Goal: Task Accomplishment & Management: Manage account settings

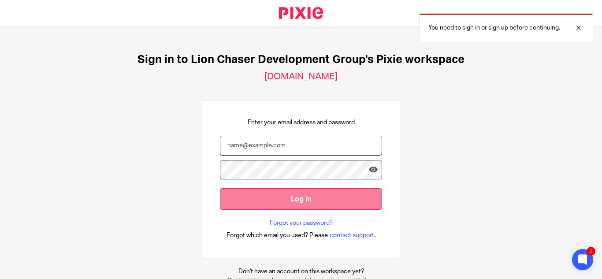
type input "[EMAIL_ADDRESS][DOMAIN_NAME]"
click at [261, 193] on input "Log in" at bounding box center [301, 199] width 162 height 22
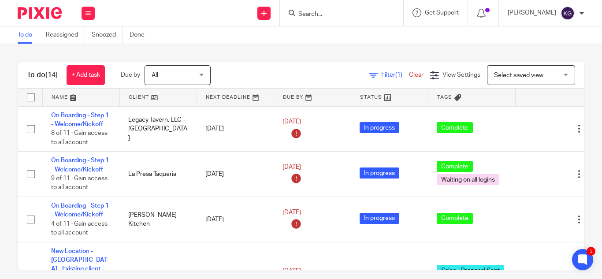
click at [323, 17] on input "Search" at bounding box center [337, 15] width 79 height 8
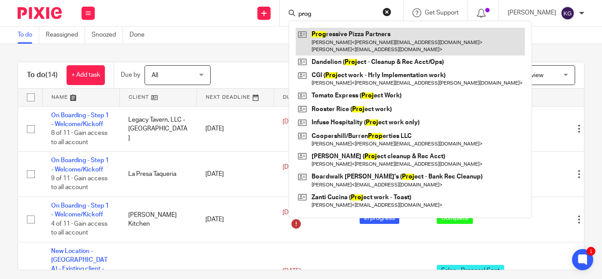
type input "prog"
click at [335, 38] on link at bounding box center [410, 41] width 229 height 27
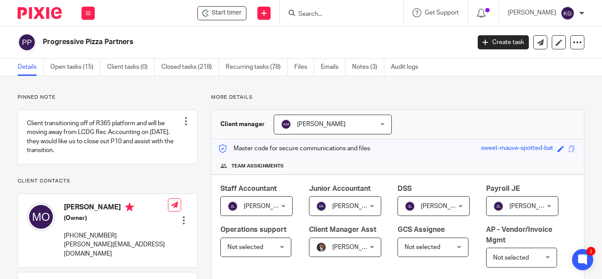
click at [329, 15] on input "Search" at bounding box center [337, 15] width 79 height 8
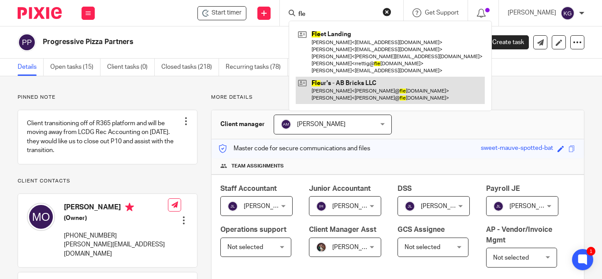
type input "fle"
click at [344, 94] on link at bounding box center [390, 90] width 189 height 27
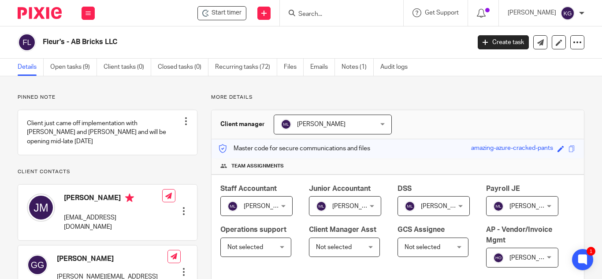
click at [338, 15] on input "Search" at bounding box center [337, 15] width 79 height 8
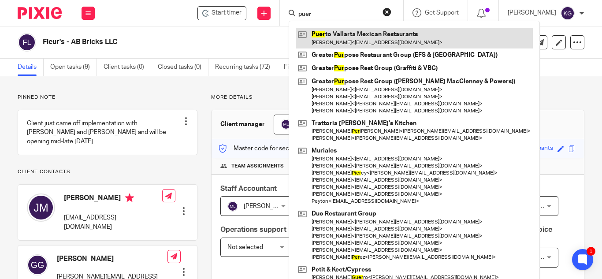
type input "puer"
click at [342, 29] on link at bounding box center [414, 38] width 237 height 20
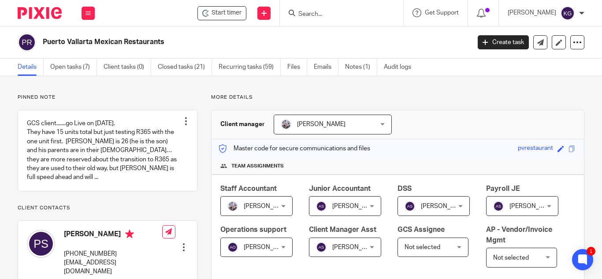
click at [331, 12] on input "Search" at bounding box center [337, 15] width 79 height 8
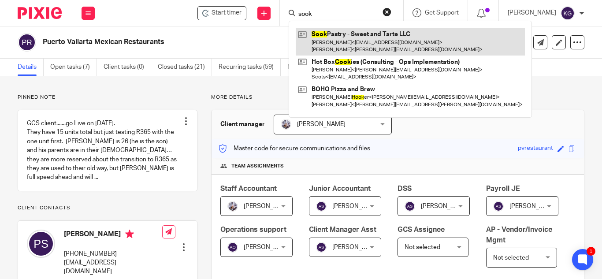
type input "sook"
click at [337, 41] on link at bounding box center [410, 41] width 229 height 27
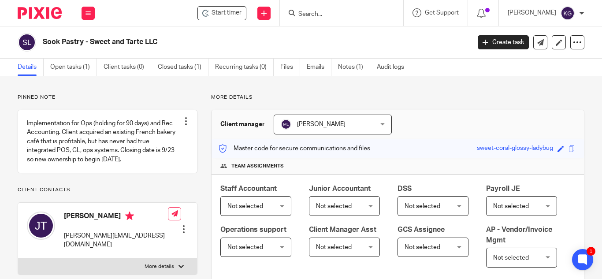
click at [281, 209] on div "Not selected Not selected" at bounding box center [255, 206] width 71 height 20
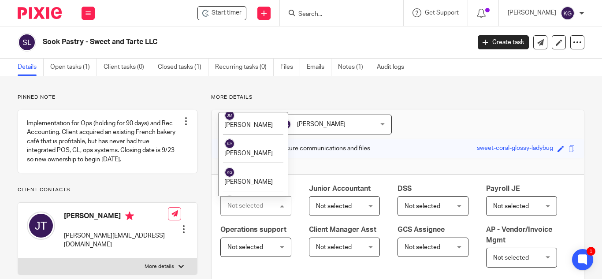
scroll to position [970, 0]
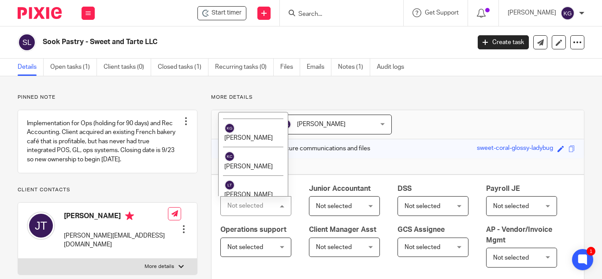
click at [254, 277] on span "[PERSON_NAME]" at bounding box center [248, 280] width 49 height 6
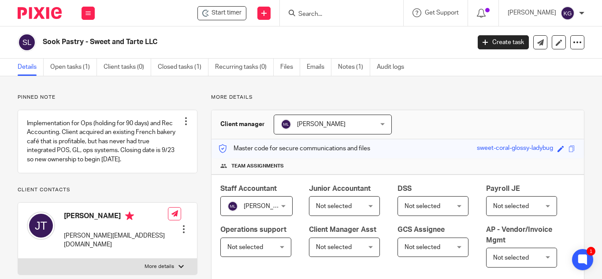
click at [370, 203] on div "Not selected Not selected" at bounding box center [344, 206] width 71 height 20
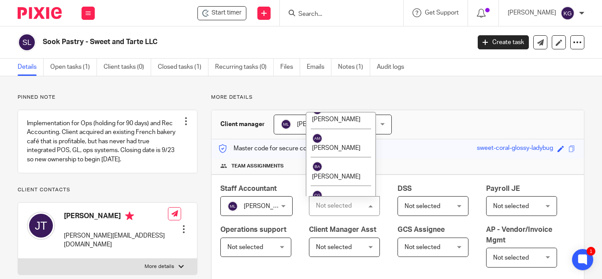
scroll to position [706, 0]
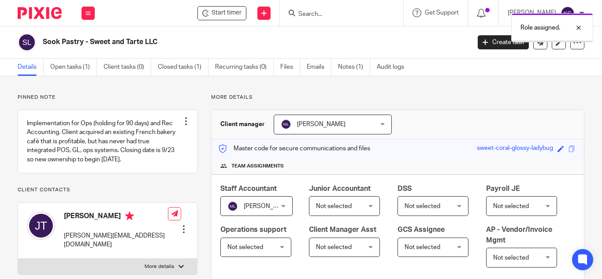
click at [353, 206] on span "Not selected" at bounding box center [341, 206] width 51 height 19
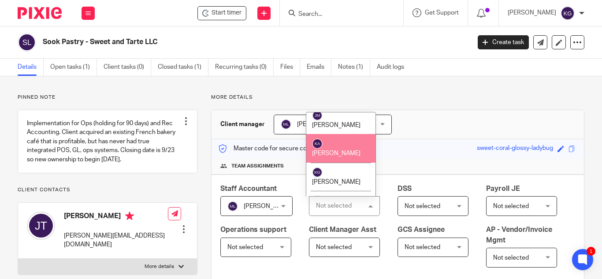
scroll to position [970, 0]
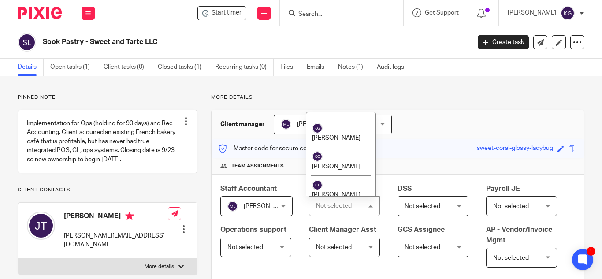
click at [344, 277] on span "[PERSON_NAME]" at bounding box center [336, 280] width 49 height 6
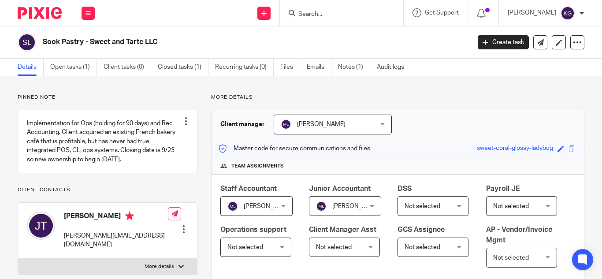
drag, startPoint x: 0, startPoint y: 0, endPoint x: 431, endPoint y: 204, distance: 476.6
click at [431, 204] on span "Not selected" at bounding box center [423, 206] width 36 height 6
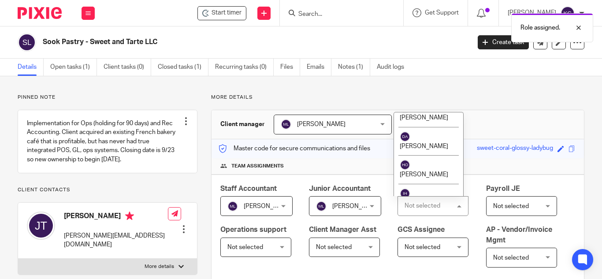
scroll to position [1014, 0]
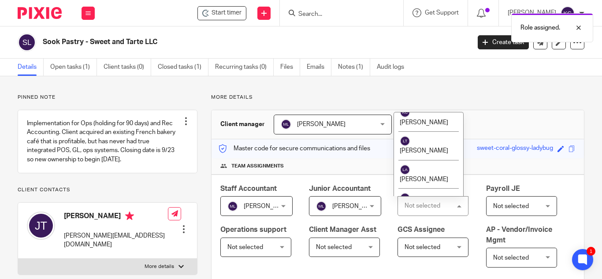
click at [425, 217] on li "[PERSON_NAME]" at bounding box center [428, 231] width 69 height 29
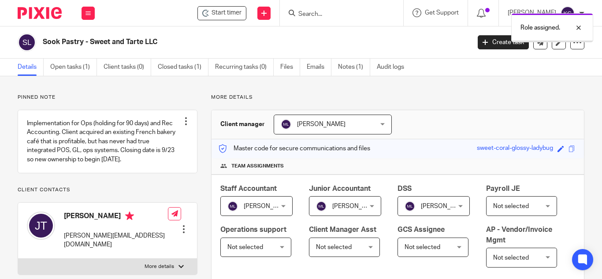
click at [493, 215] on span "Not selected" at bounding box center [518, 206] width 51 height 19
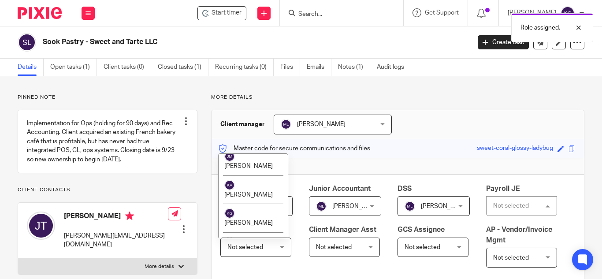
scroll to position [970, 0]
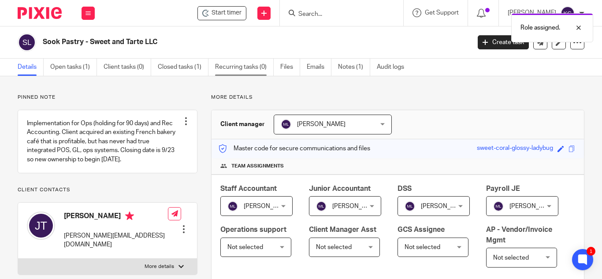
click at [258, 69] on link "Recurring tasks (0)" at bounding box center [244, 67] width 59 height 17
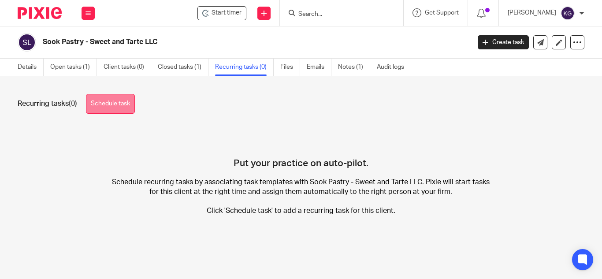
click at [119, 105] on link "Schedule task" at bounding box center [110, 104] width 49 height 20
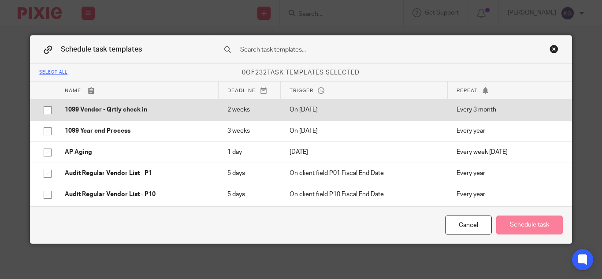
click at [45, 109] on input "checkbox" at bounding box center [47, 110] width 17 height 17
checkbox input "true"
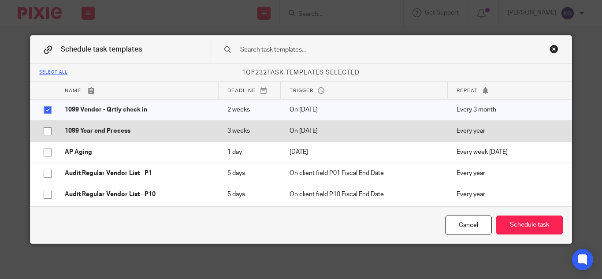
click at [43, 133] on input "checkbox" at bounding box center [47, 131] width 17 height 17
checkbox input "true"
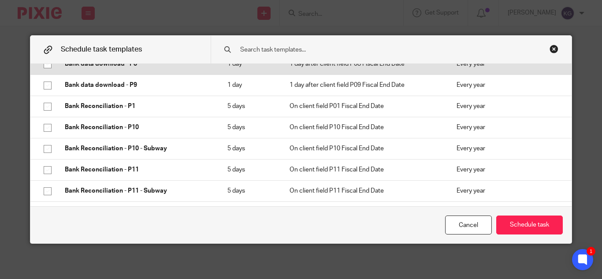
scroll to position [573, 0]
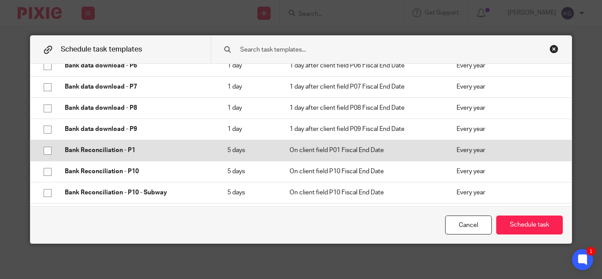
click at [44, 151] on input "checkbox" at bounding box center [47, 150] width 17 height 17
checkbox input "true"
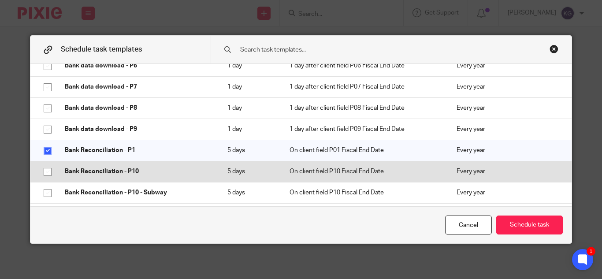
click at [45, 173] on input "checkbox" at bounding box center [47, 172] width 17 height 17
checkbox input "true"
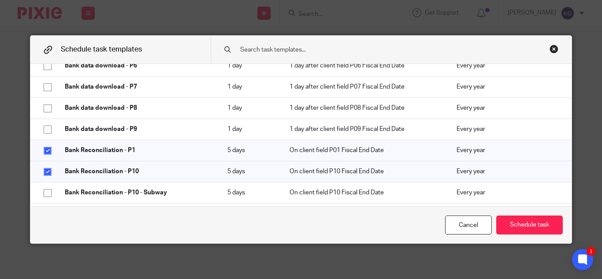
scroll to position [617, 0]
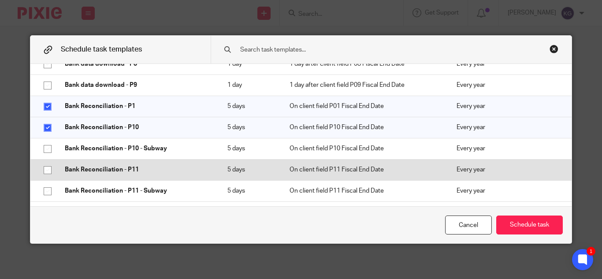
click at [46, 168] on input "checkbox" at bounding box center [47, 170] width 17 height 17
checkbox input "true"
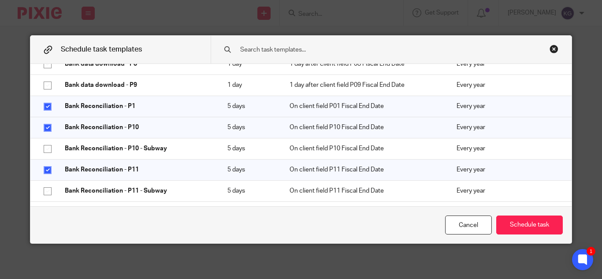
scroll to position [706, 0]
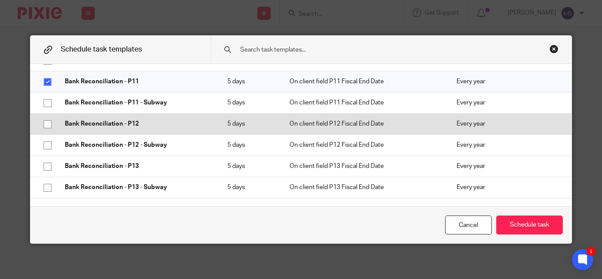
click at [47, 123] on input "checkbox" at bounding box center [47, 124] width 17 height 17
checkbox input "true"
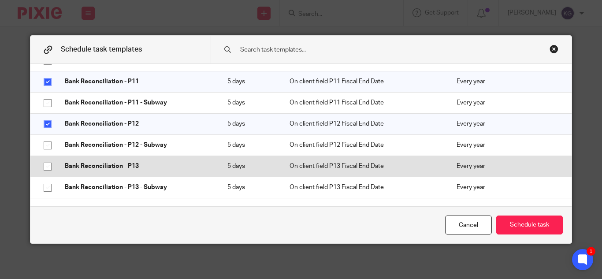
click at [45, 168] on input "checkbox" at bounding box center [47, 166] width 17 height 17
checkbox input "true"
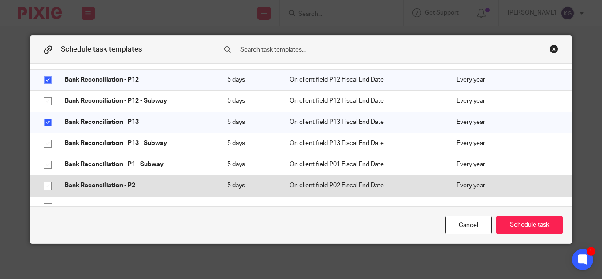
click at [45, 188] on input "checkbox" at bounding box center [47, 186] width 17 height 17
checkbox input "true"
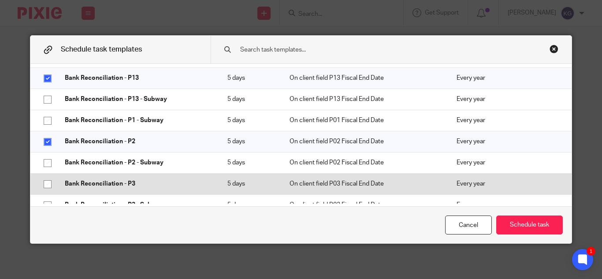
click at [45, 182] on input "checkbox" at bounding box center [47, 184] width 17 height 17
checkbox input "true"
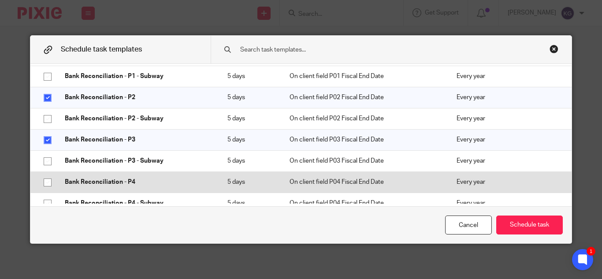
click at [45, 181] on input "checkbox" at bounding box center [47, 182] width 17 height 17
checkbox input "true"
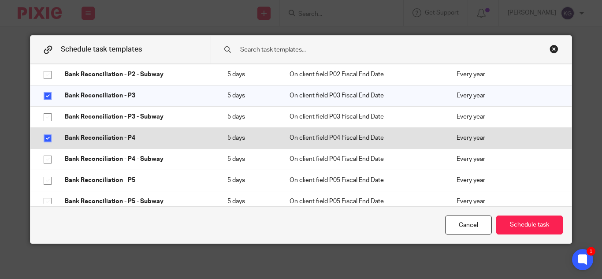
click at [45, 181] on input "checkbox" at bounding box center [47, 180] width 17 height 17
checkbox input "true"
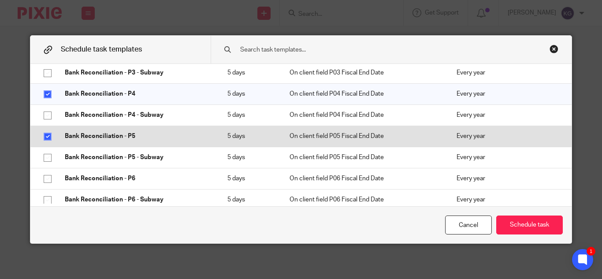
click at [45, 181] on input "checkbox" at bounding box center [47, 179] width 17 height 17
checkbox input "true"
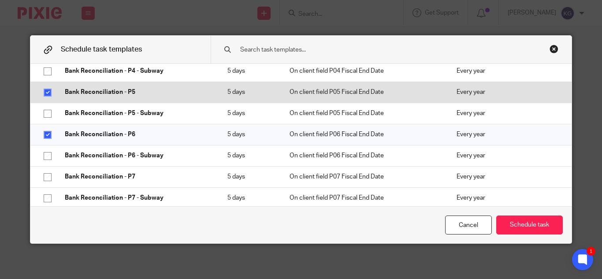
click at [45, 181] on input "checkbox" at bounding box center [47, 177] width 17 height 17
checkbox input "true"
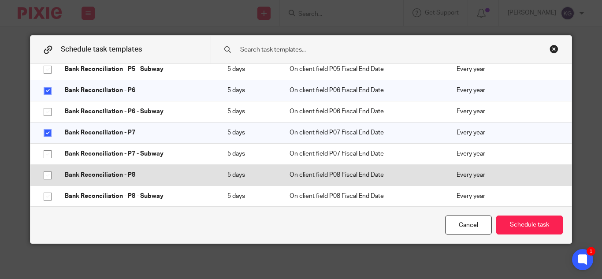
click at [45, 177] on input "checkbox" at bounding box center [47, 175] width 17 height 17
checkbox input "true"
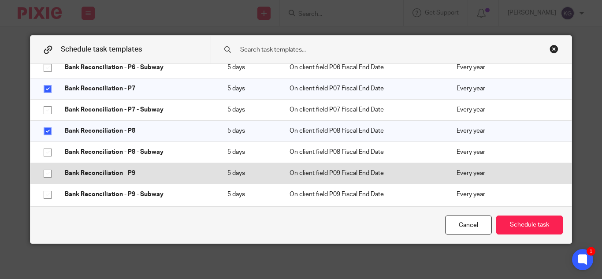
click at [45, 179] on input "checkbox" at bounding box center [47, 173] width 17 height 17
checkbox input "true"
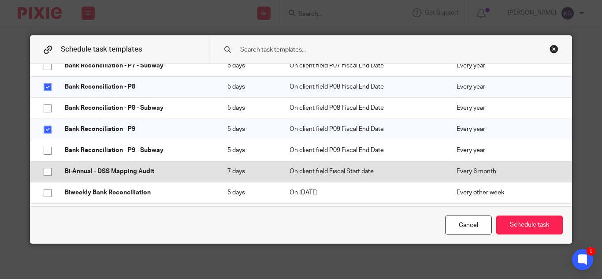
click at [45, 179] on input "checkbox" at bounding box center [47, 172] width 17 height 17
checkbox input "true"
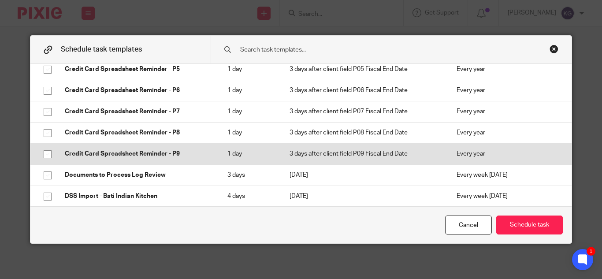
scroll to position [2117, 0]
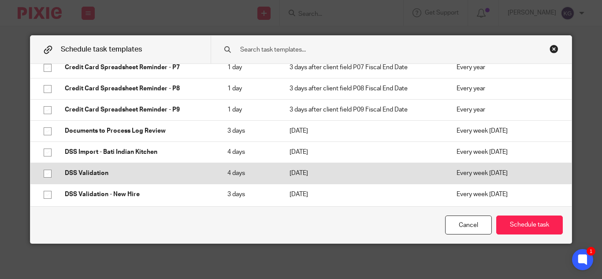
click at [46, 172] on input "checkbox" at bounding box center [47, 173] width 17 height 17
checkbox input "true"
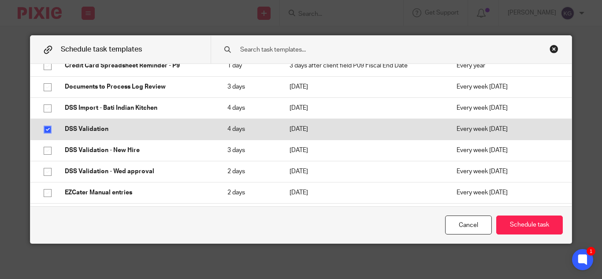
scroll to position [2205, 0]
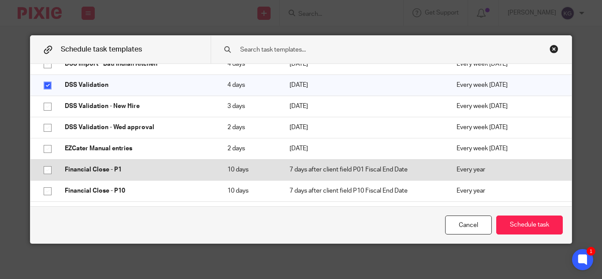
click at [45, 166] on input "checkbox" at bounding box center [47, 170] width 17 height 17
checkbox input "true"
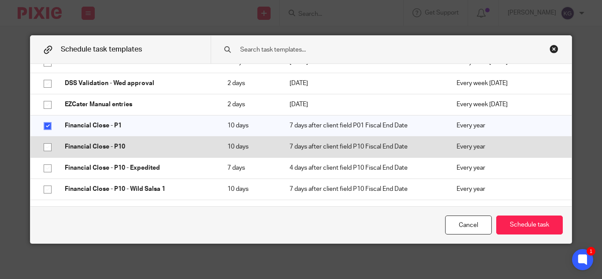
click at [42, 147] on input "checkbox" at bounding box center [47, 147] width 17 height 17
checkbox input "true"
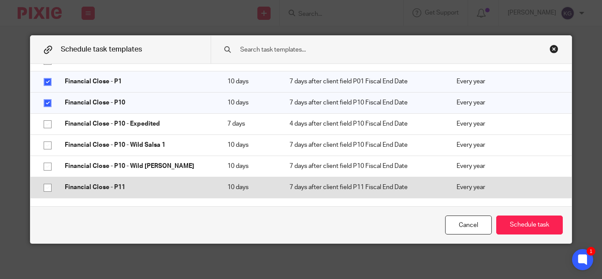
click at [45, 187] on input "checkbox" at bounding box center [47, 187] width 17 height 17
checkbox input "true"
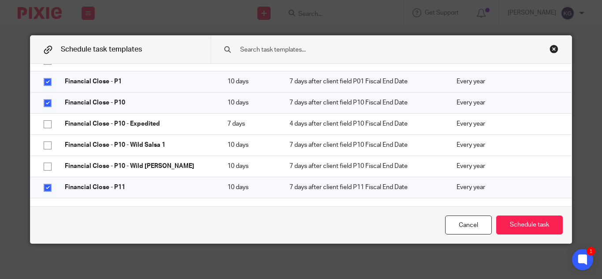
scroll to position [2337, 0]
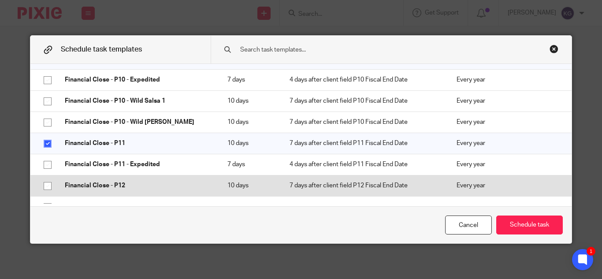
click at [44, 184] on input "checkbox" at bounding box center [47, 186] width 17 height 17
checkbox input "true"
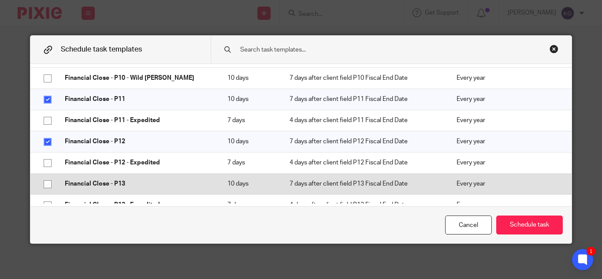
click at [46, 186] on input "checkbox" at bounding box center [47, 184] width 17 height 17
checkbox input "true"
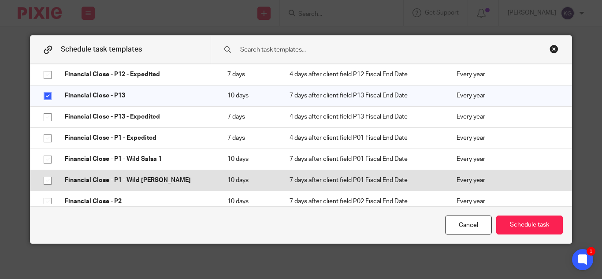
scroll to position [2513, 0]
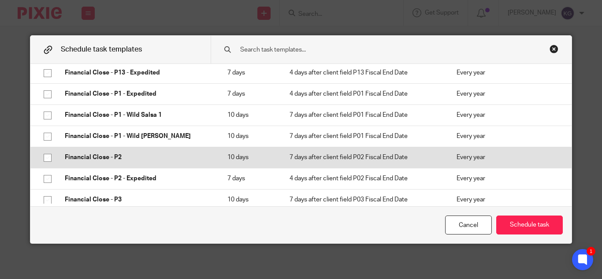
click at [43, 161] on input "checkbox" at bounding box center [47, 157] width 17 height 17
checkbox input "true"
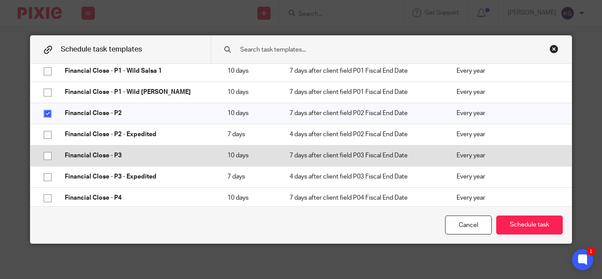
click at [45, 158] on input "checkbox" at bounding box center [47, 156] width 17 height 17
checkbox input "true"
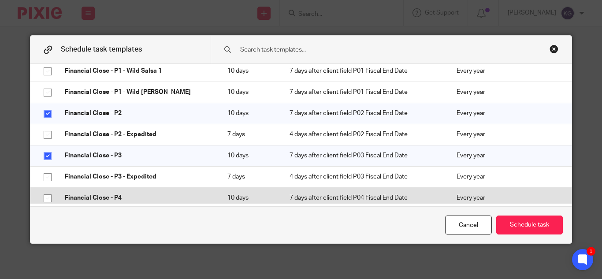
scroll to position [2602, 0]
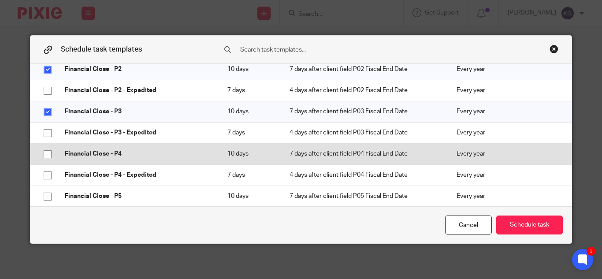
click at [45, 154] on input "checkbox" at bounding box center [47, 154] width 17 height 17
checkbox input "true"
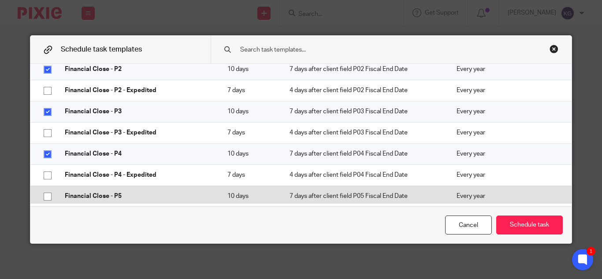
scroll to position [2646, 0]
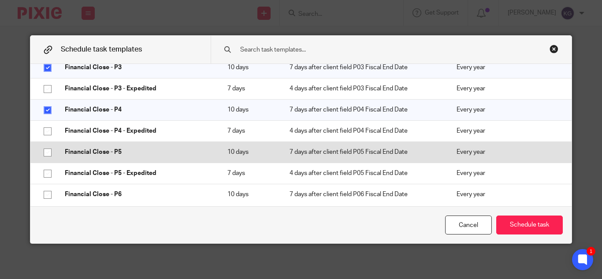
click at [45, 154] on input "checkbox" at bounding box center [47, 152] width 17 height 17
checkbox input "true"
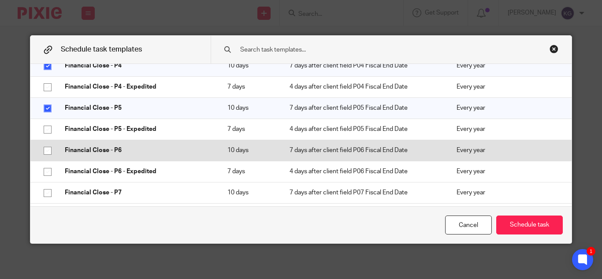
click at [44, 155] on input "checkbox" at bounding box center [47, 150] width 17 height 17
checkbox input "true"
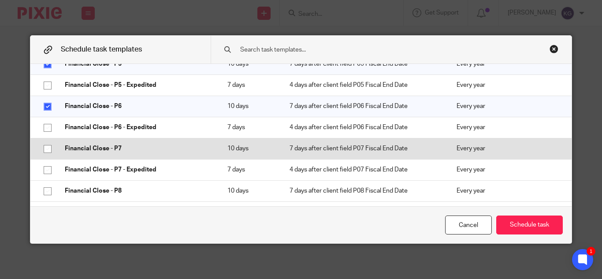
click at [44, 151] on input "checkbox" at bounding box center [47, 149] width 17 height 17
checkbox input "true"
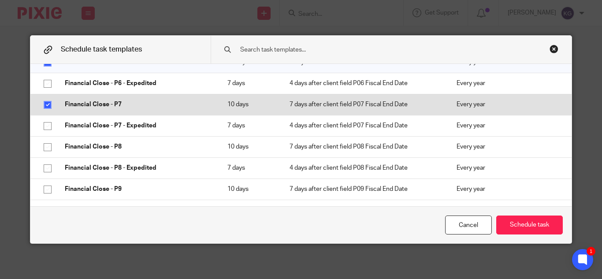
click at [44, 151] on input "checkbox" at bounding box center [47, 147] width 17 height 17
checkbox input "true"
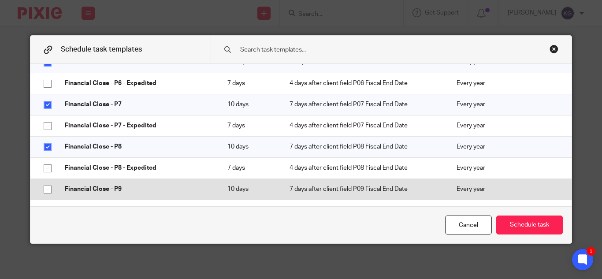
click at [45, 187] on input "checkbox" at bounding box center [47, 189] width 17 height 17
checkbox input "true"
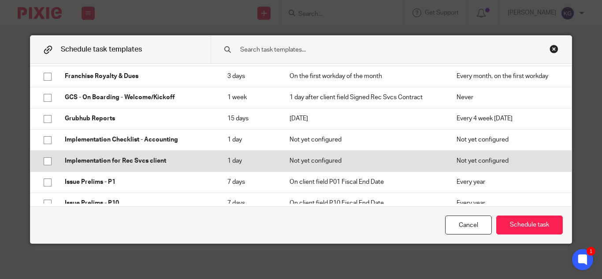
scroll to position [2999, 0]
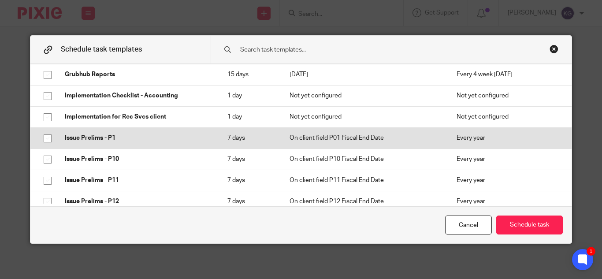
click at [46, 142] on input "checkbox" at bounding box center [47, 138] width 17 height 17
checkbox input "true"
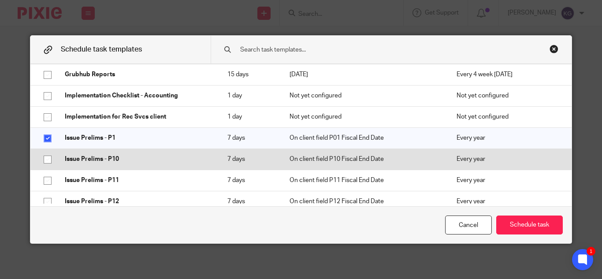
click at [45, 154] on input "checkbox" at bounding box center [47, 159] width 17 height 17
checkbox input "true"
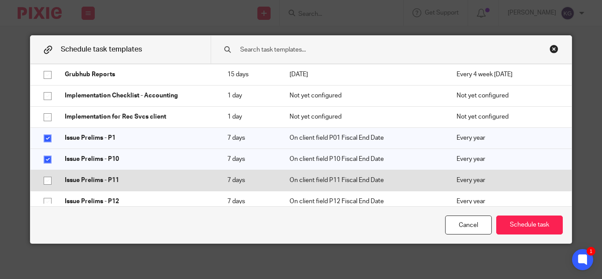
click at [47, 183] on input "checkbox" at bounding box center [47, 180] width 17 height 17
checkbox input "true"
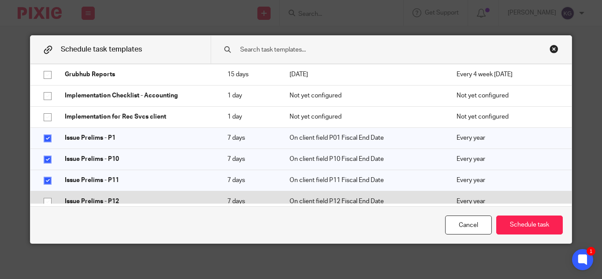
click at [45, 201] on input "checkbox" at bounding box center [47, 202] width 17 height 17
checkbox input "true"
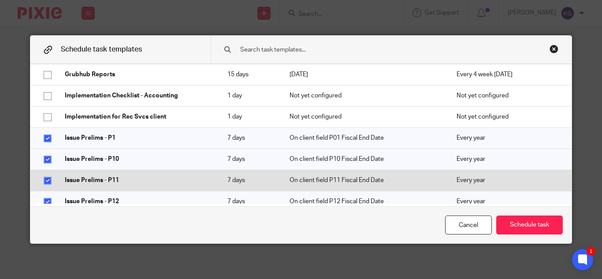
scroll to position [3043, 0]
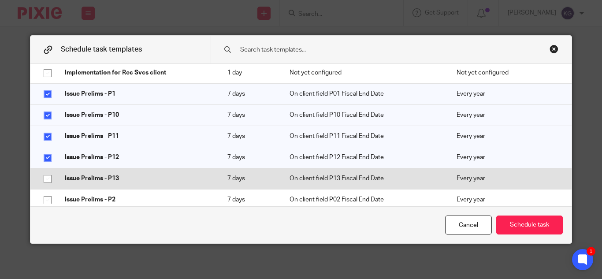
click at [45, 182] on input "checkbox" at bounding box center [47, 179] width 17 height 17
checkbox input "true"
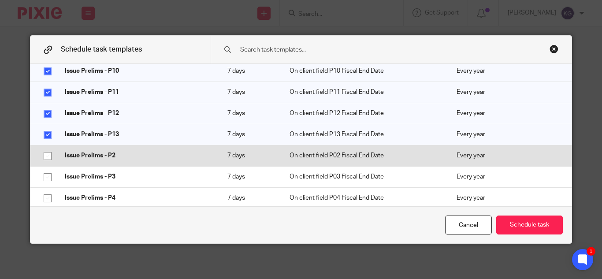
click at [45, 155] on input "checkbox" at bounding box center [47, 156] width 17 height 17
checkbox input "true"
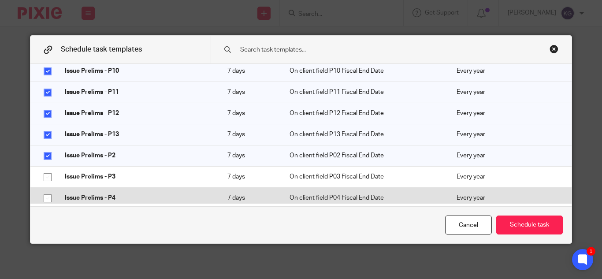
drag, startPoint x: 46, startPoint y: 178, endPoint x: 46, endPoint y: 190, distance: 11.9
click at [46, 179] on input "checkbox" at bounding box center [47, 177] width 17 height 17
checkbox input "true"
click at [45, 202] on input "checkbox" at bounding box center [47, 198] width 17 height 17
checkbox input "true"
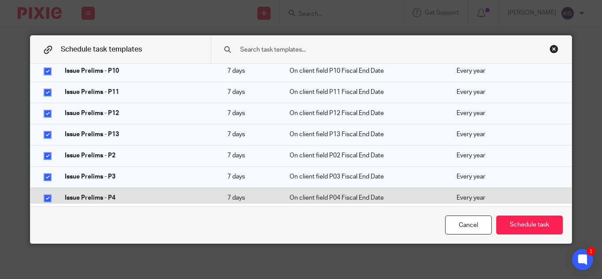
scroll to position [3131, 0]
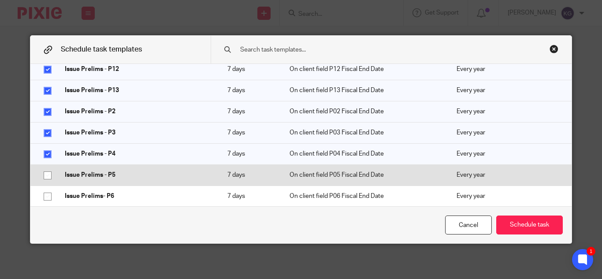
click at [43, 181] on input "checkbox" at bounding box center [47, 175] width 17 height 17
checkbox input "true"
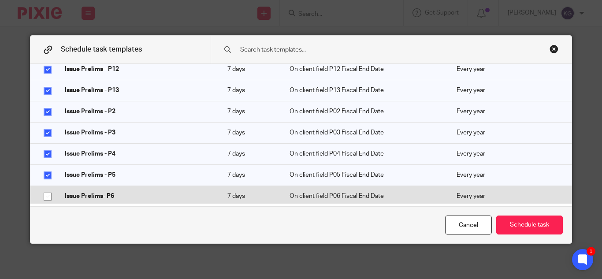
click at [46, 200] on input "checkbox" at bounding box center [47, 196] width 17 height 17
checkbox input "true"
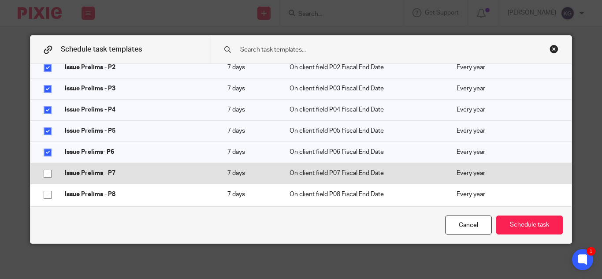
click at [43, 173] on input "checkbox" at bounding box center [47, 173] width 17 height 17
checkbox input "true"
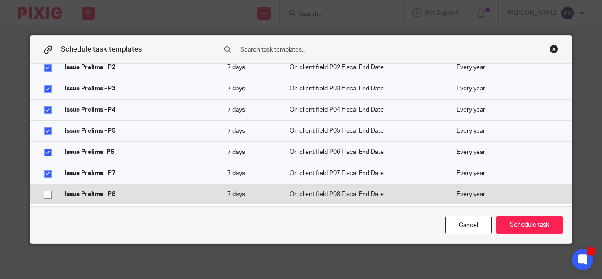
click at [43, 195] on input "checkbox" at bounding box center [47, 195] width 17 height 17
checkbox input "true"
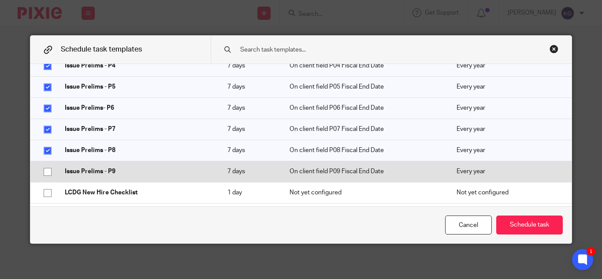
click at [43, 172] on input "checkbox" at bounding box center [47, 172] width 17 height 17
checkbox input "true"
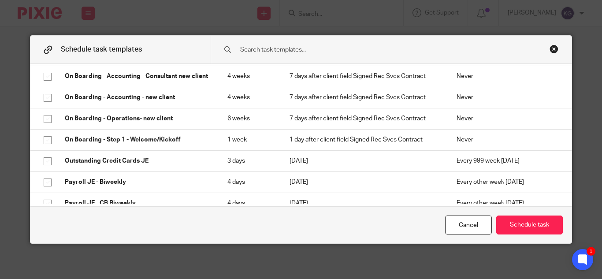
scroll to position [3528, 0]
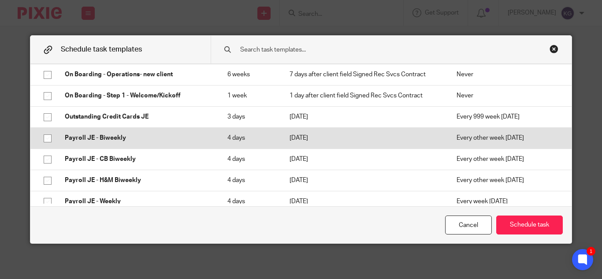
click at [46, 139] on input "checkbox" at bounding box center [47, 138] width 17 height 17
checkbox input "true"
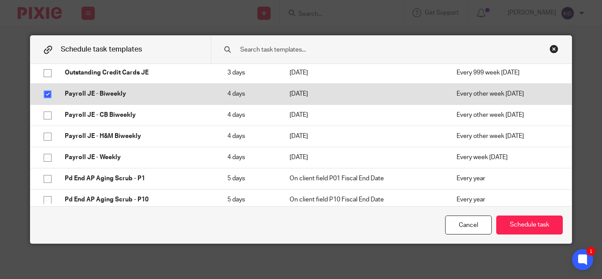
scroll to position [3616, 0]
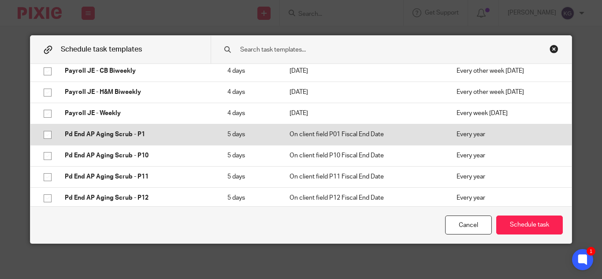
click at [45, 138] on input "checkbox" at bounding box center [47, 135] width 17 height 17
checkbox input "true"
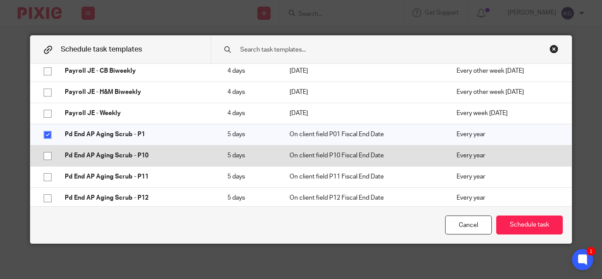
click at [44, 156] on input "checkbox" at bounding box center [47, 156] width 17 height 17
checkbox input "true"
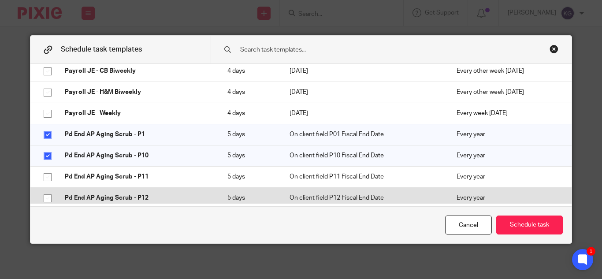
drag, startPoint x: 42, startPoint y: 183, endPoint x: 44, endPoint y: 193, distance: 10.2
click at [42, 183] on input "checkbox" at bounding box center [47, 177] width 17 height 17
checkbox input "true"
click at [44, 198] on input "checkbox" at bounding box center [47, 198] width 17 height 17
checkbox input "true"
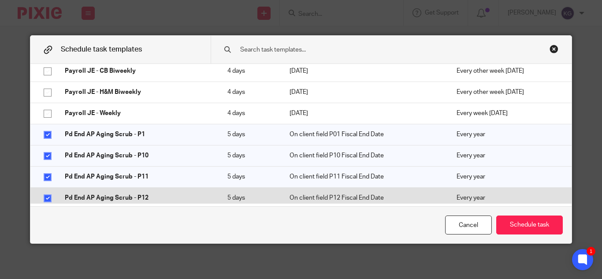
scroll to position [3704, 0]
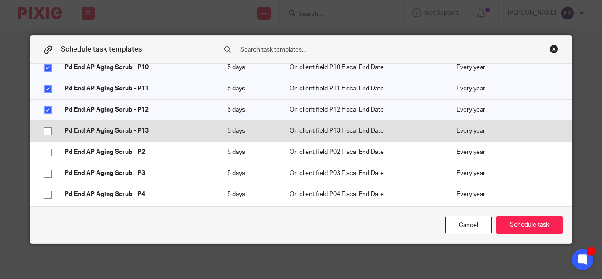
click at [44, 131] on input "checkbox" at bounding box center [47, 131] width 17 height 17
checkbox input "true"
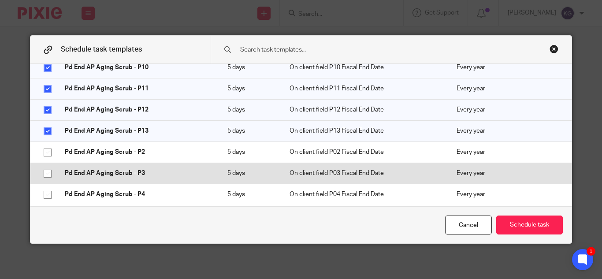
drag, startPoint x: 42, startPoint y: 154, endPoint x: 42, endPoint y: 172, distance: 17.6
click at [43, 155] on input "checkbox" at bounding box center [47, 152] width 17 height 17
checkbox input "true"
click at [42, 172] on input "checkbox" at bounding box center [47, 173] width 17 height 17
checkbox input "true"
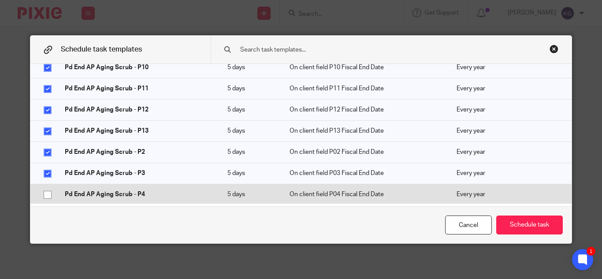
click at [44, 196] on input "checkbox" at bounding box center [47, 195] width 17 height 17
checkbox input "true"
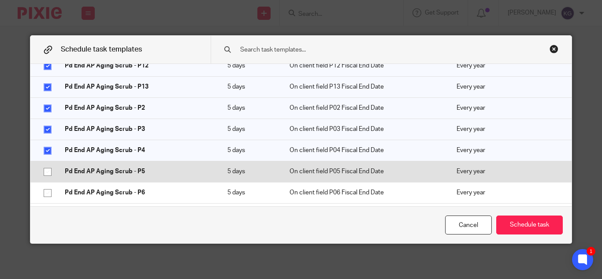
click at [44, 175] on input "checkbox" at bounding box center [47, 172] width 17 height 17
checkbox input "true"
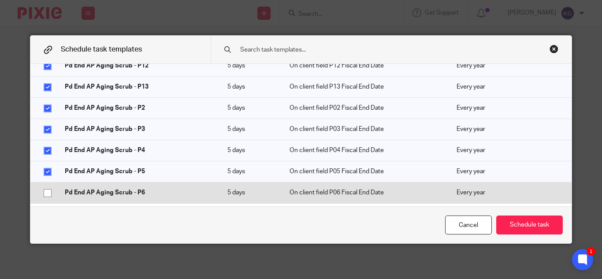
click at [44, 193] on input "checkbox" at bounding box center [47, 193] width 17 height 17
checkbox input "true"
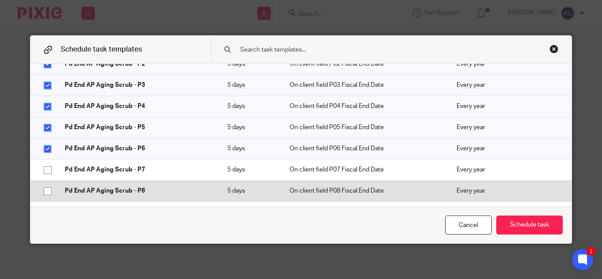
drag, startPoint x: 41, startPoint y: 173, endPoint x: 44, endPoint y: 185, distance: 12.7
click at [41, 174] on input "checkbox" at bounding box center [47, 170] width 17 height 17
checkbox input "true"
click at [45, 187] on input "checkbox" at bounding box center [47, 191] width 17 height 17
checkbox input "true"
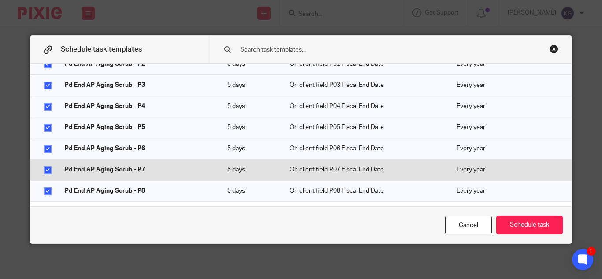
scroll to position [3880, 0]
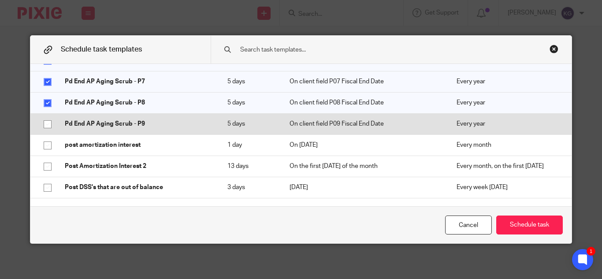
click at [43, 124] on input "checkbox" at bounding box center [47, 124] width 17 height 17
checkbox input "true"
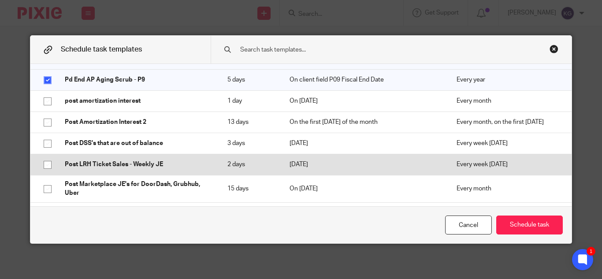
scroll to position [0, 0]
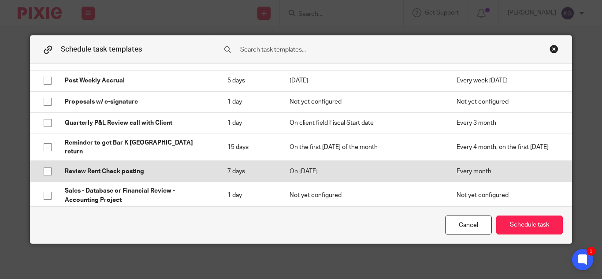
click at [45, 166] on input "checkbox" at bounding box center [47, 171] width 17 height 17
checkbox input "true"
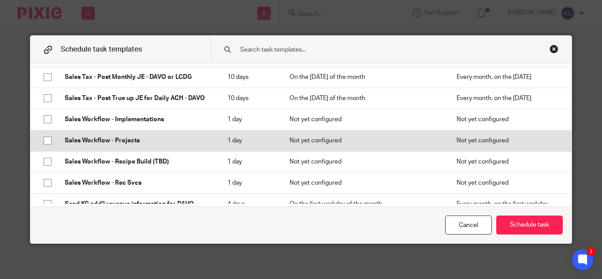
scroll to position [4410, 0]
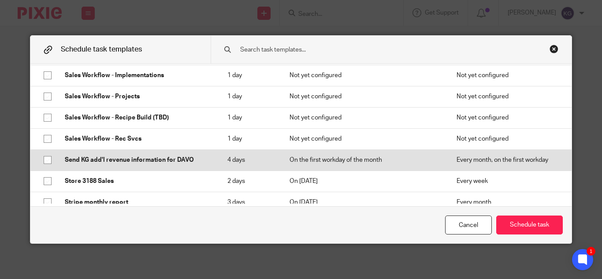
click at [45, 152] on input "checkbox" at bounding box center [47, 160] width 17 height 17
checkbox input "true"
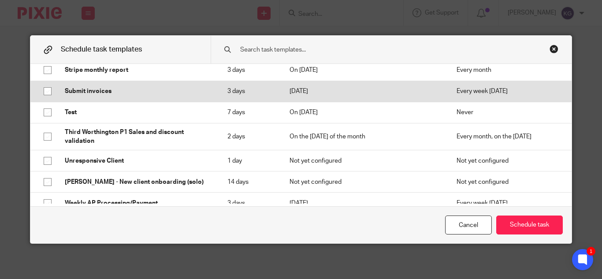
scroll to position [4586, 0]
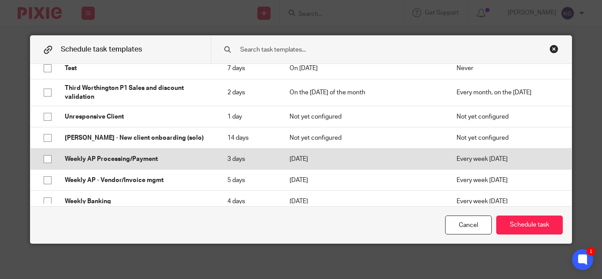
click at [46, 151] on input "checkbox" at bounding box center [47, 159] width 17 height 17
checkbox input "true"
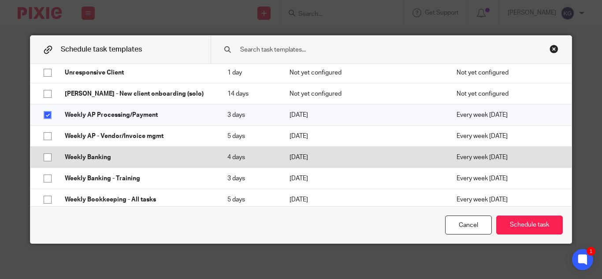
click at [43, 149] on input "checkbox" at bounding box center [47, 157] width 17 height 17
checkbox input "true"
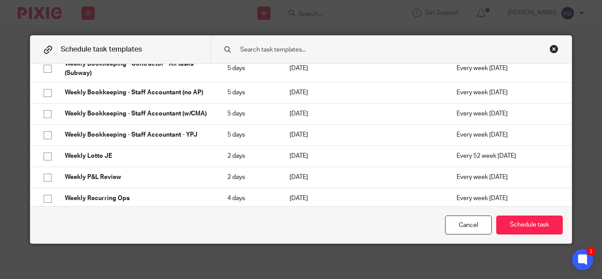
scroll to position [4842, 0]
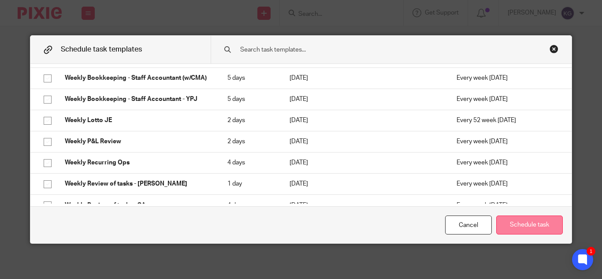
click at [520, 221] on button "Schedule task" at bounding box center [530, 225] width 67 height 19
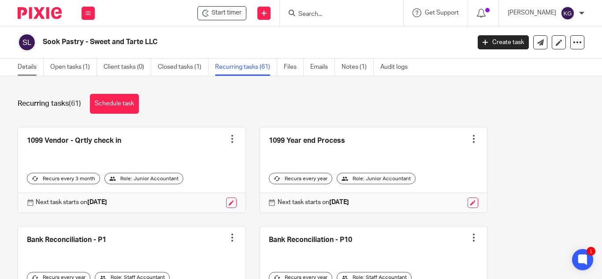
click at [22, 63] on link "Details" at bounding box center [31, 67] width 26 height 17
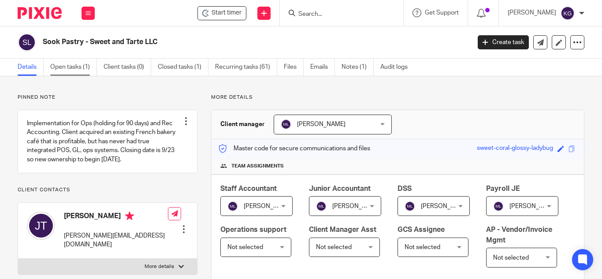
click at [73, 68] on link "Open tasks (1)" at bounding box center [73, 67] width 47 height 17
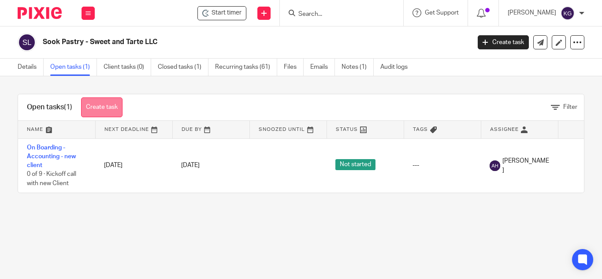
click at [100, 108] on link "Create task" at bounding box center [101, 107] width 41 height 20
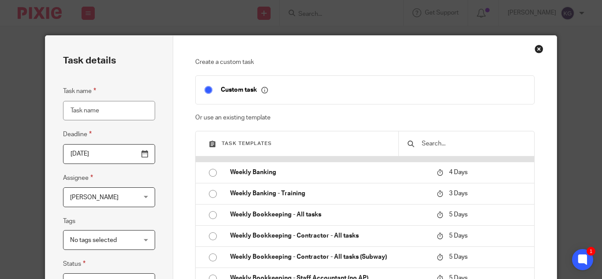
scroll to position [4586, 0]
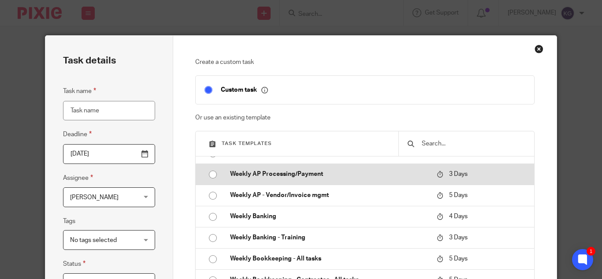
click at [209, 176] on input "radio" at bounding box center [213, 174] width 17 height 17
type input "[DATE]"
type input "Weekly AP Processing/Payment"
checkbox input "false"
radio input "false"
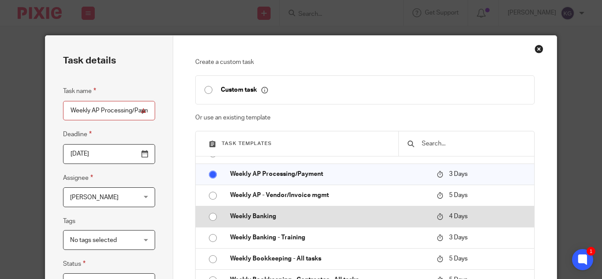
click at [209, 216] on input "radio" at bounding box center [213, 217] width 17 height 17
type input "[DATE]"
type input "Weekly Banking"
radio input "false"
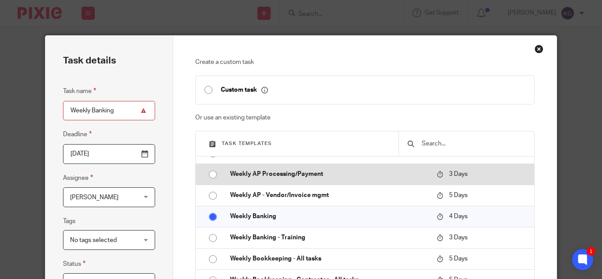
click at [210, 176] on input "radio" at bounding box center [213, 174] width 17 height 17
type input "2025-09-25"
type input "Weekly AP Processing/Payment"
radio input "false"
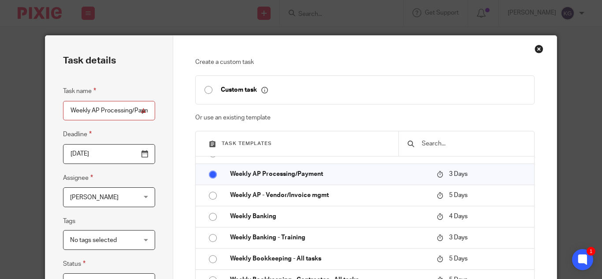
click at [133, 200] on span "[PERSON_NAME]" at bounding box center [103, 197] width 67 height 19
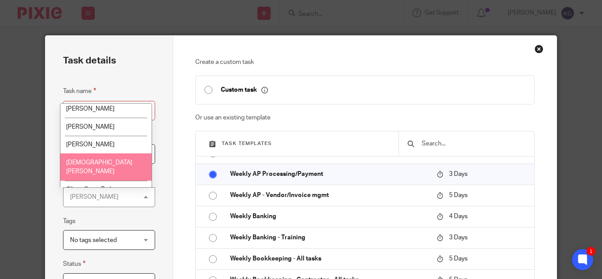
scroll to position [661, 0]
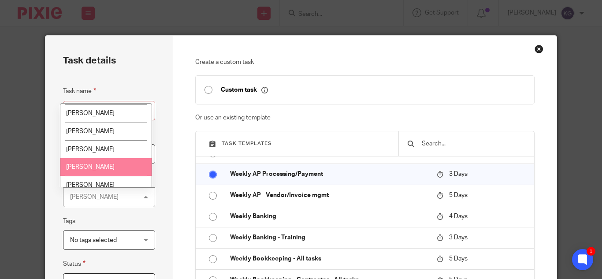
click at [105, 158] on li "[PERSON_NAME]" at bounding box center [105, 167] width 91 height 18
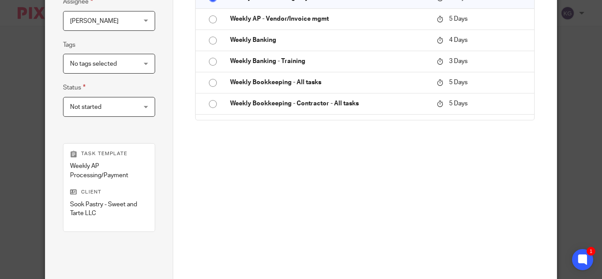
scroll to position [260, 0]
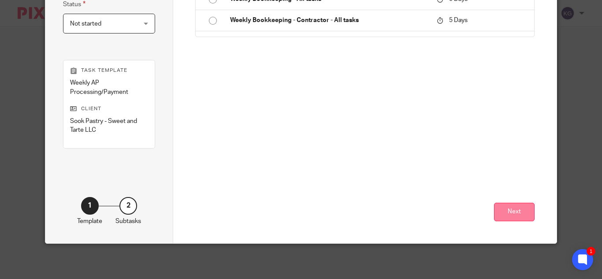
click at [502, 205] on button "Next" at bounding box center [514, 212] width 41 height 19
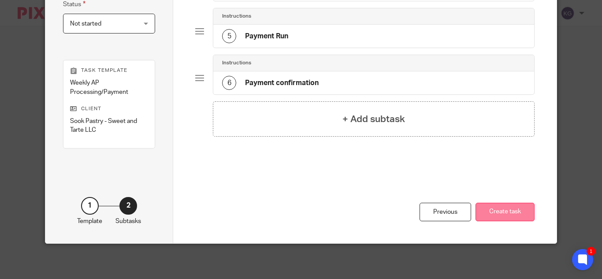
click at [511, 208] on button "Create task" at bounding box center [505, 212] width 59 height 19
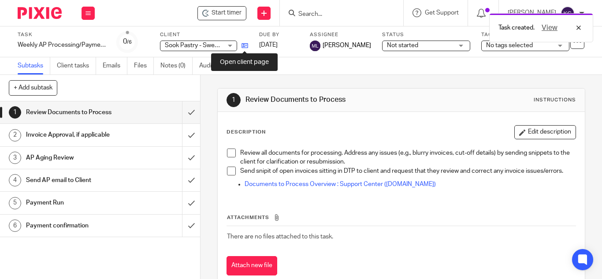
click at [245, 43] on icon at bounding box center [245, 45] width 7 height 7
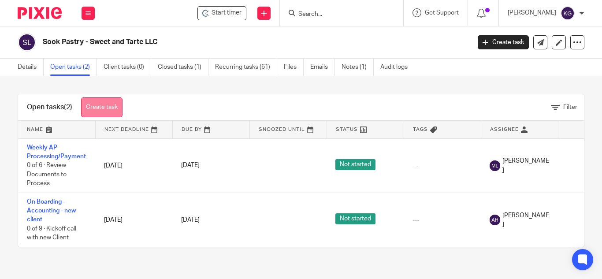
click at [113, 109] on link "Create task" at bounding box center [101, 107] width 41 height 20
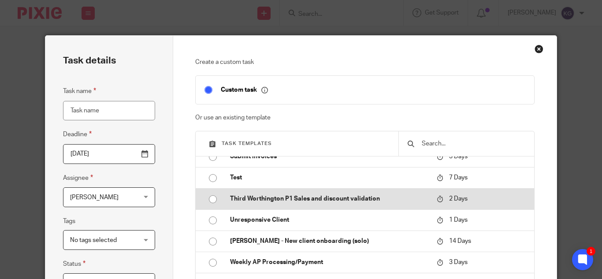
scroll to position [4586, 0]
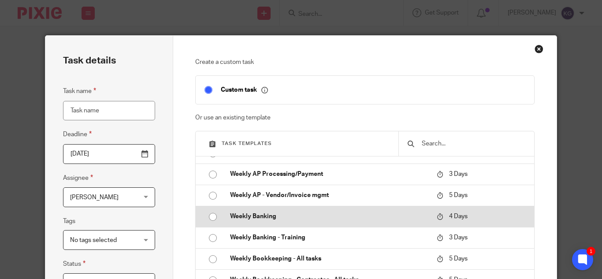
click at [208, 218] on input "radio" at bounding box center [213, 217] width 17 height 17
type input "[DATE]"
type input "Weekly Banking"
checkbox input "false"
radio input "false"
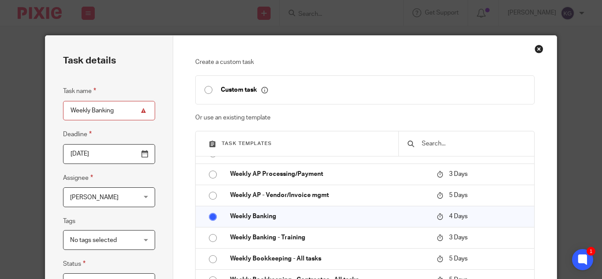
click at [122, 199] on span "[PERSON_NAME]" at bounding box center [103, 197] width 67 height 19
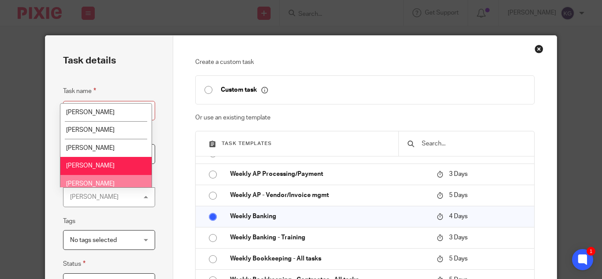
scroll to position [661, 0]
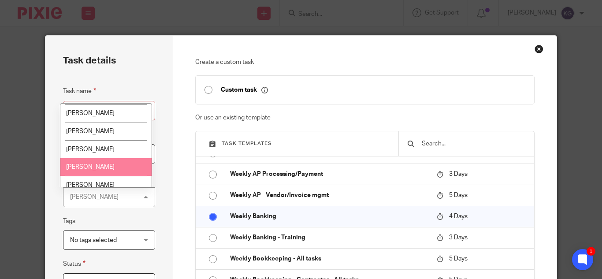
click at [97, 164] on span "[PERSON_NAME]" at bounding box center [90, 167] width 49 height 6
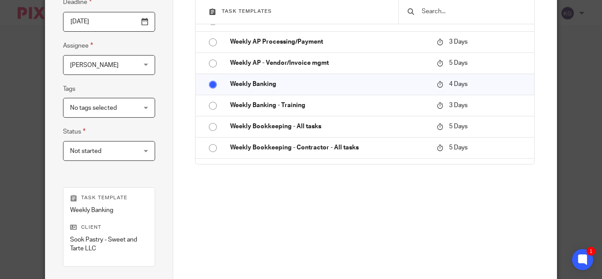
scroll to position [220, 0]
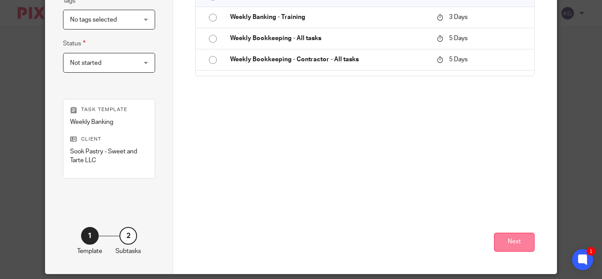
click at [520, 243] on button "Next" at bounding box center [514, 242] width 41 height 19
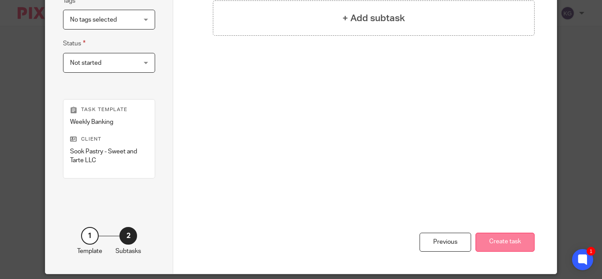
click at [514, 243] on button "Create task" at bounding box center [505, 242] width 59 height 19
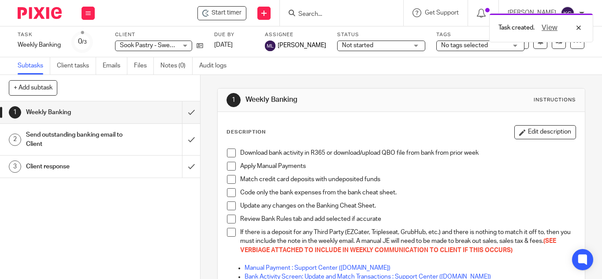
click at [204, 45] on div "Task Weekly Banking Save Weekly Banking 0 /3 Client Sook Pastry - Sweet and Tar…" at bounding box center [254, 41] width 473 height 21
click at [200, 45] on icon at bounding box center [200, 45] width 7 height 7
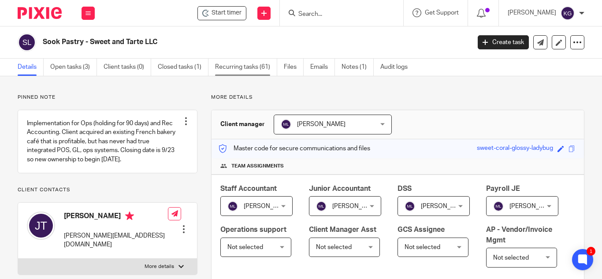
click at [237, 64] on link "Recurring tasks (61)" at bounding box center [246, 67] width 62 height 17
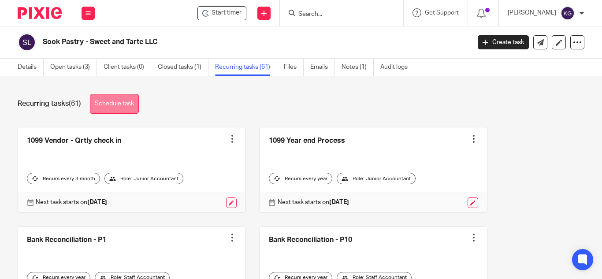
click at [119, 102] on link "Schedule task" at bounding box center [114, 104] width 49 height 20
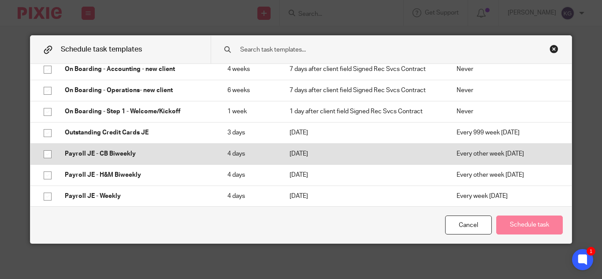
scroll to position [2646, 0]
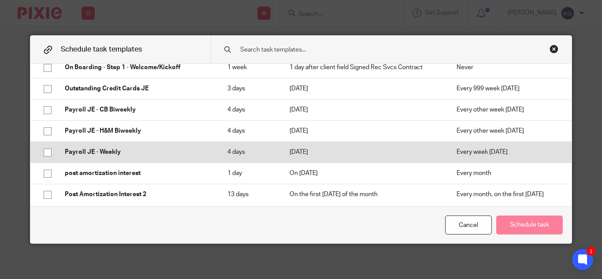
click at [42, 151] on input "checkbox" at bounding box center [47, 152] width 17 height 17
checkbox input "true"
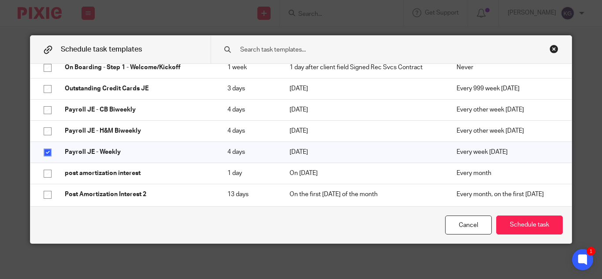
click at [514, 215] on div "Cancel Schedule task" at bounding box center [300, 224] width 541 height 37
click at [516, 224] on button "Schedule task" at bounding box center [530, 225] width 67 height 19
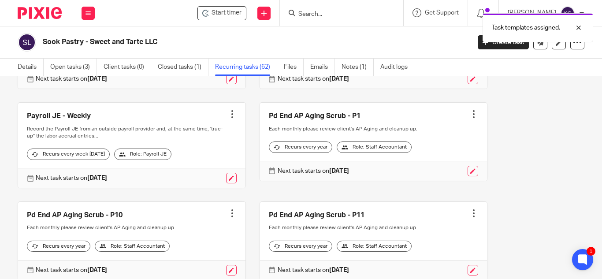
scroll to position [2117, 0]
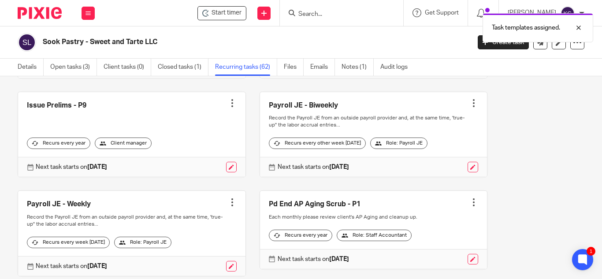
click at [470, 103] on div at bounding box center [474, 103] width 9 height 9
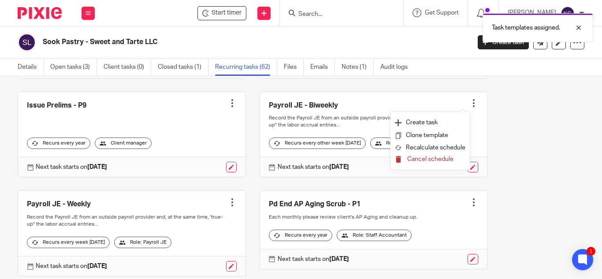
click at [436, 160] on span "Cancel schedule" at bounding box center [430, 159] width 46 height 6
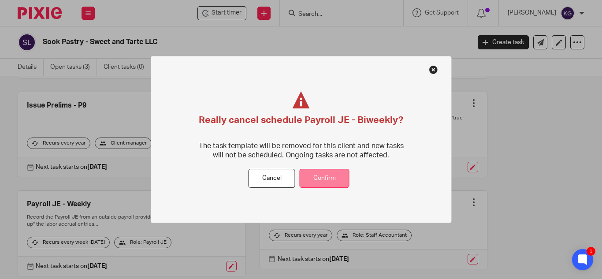
click at [325, 179] on button "Confirm" at bounding box center [325, 178] width 50 height 19
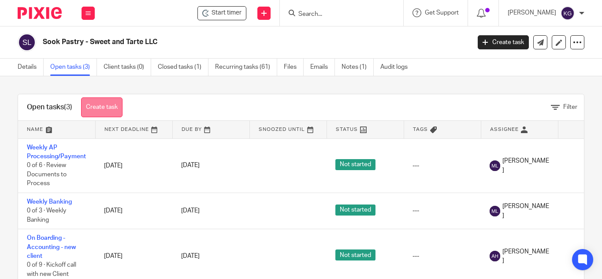
click at [102, 111] on link "Create task" at bounding box center [101, 107] width 41 height 20
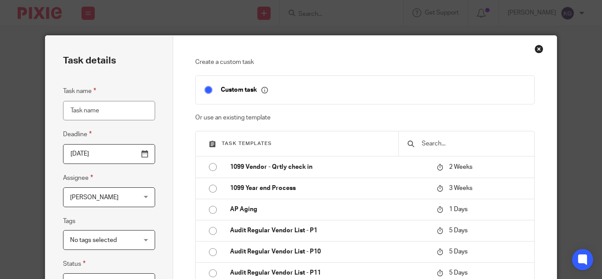
click at [445, 142] on input "text" at bounding box center [473, 144] width 105 height 10
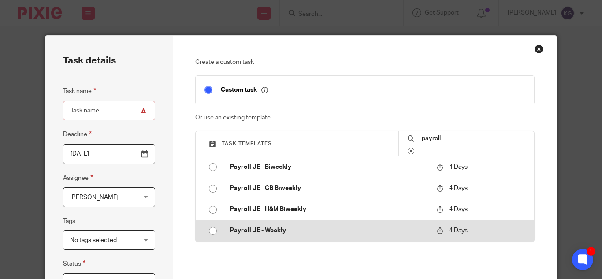
type input "payroll"
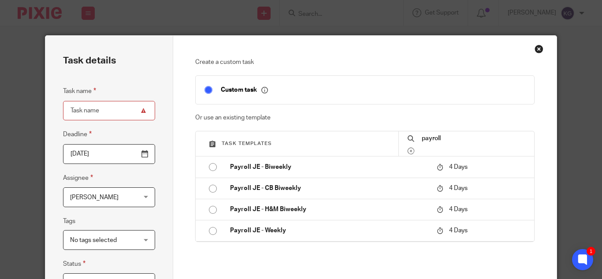
drag, startPoint x: 211, startPoint y: 230, endPoint x: 187, endPoint y: 223, distance: 25.0
click at [211, 229] on input "radio" at bounding box center [213, 231] width 17 height 17
type input "2025-09-26"
type input "Payroll JE - Weekly"
checkbox input "false"
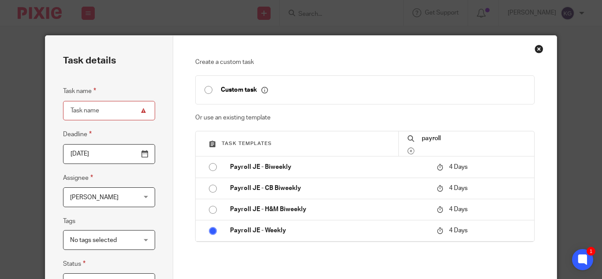
radio input "false"
drag, startPoint x: 136, startPoint y: 199, endPoint x: 137, endPoint y: 192, distance: 6.7
click at [135, 198] on div "Kristin Geros Kristin Geros" at bounding box center [109, 197] width 92 height 20
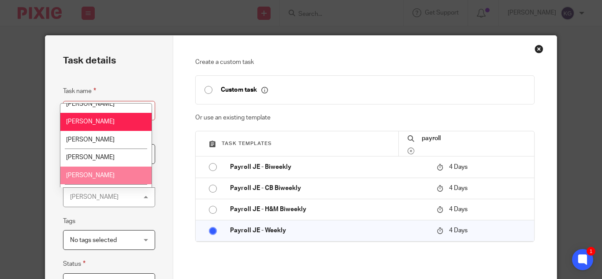
scroll to position [661, 0]
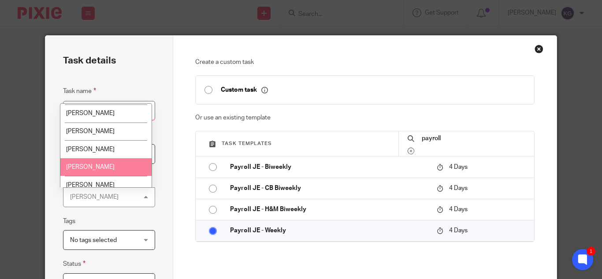
click at [97, 158] on li "Mayra Lopez" at bounding box center [105, 167] width 91 height 18
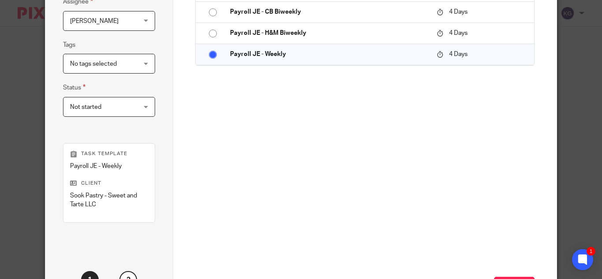
scroll to position [220, 0]
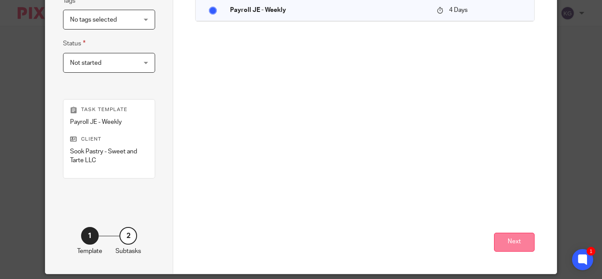
click at [517, 243] on button "Next" at bounding box center [514, 242] width 41 height 19
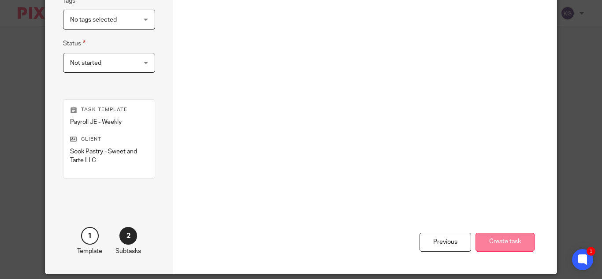
click at [505, 244] on button "Create task" at bounding box center [505, 242] width 59 height 19
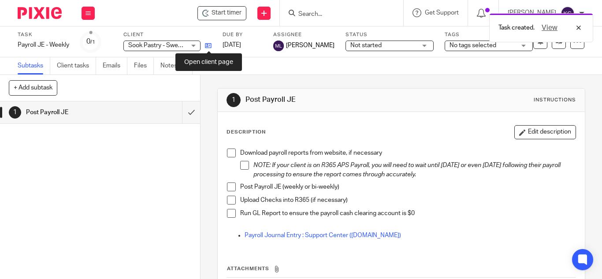
click at [210, 45] on icon at bounding box center [208, 45] width 7 height 7
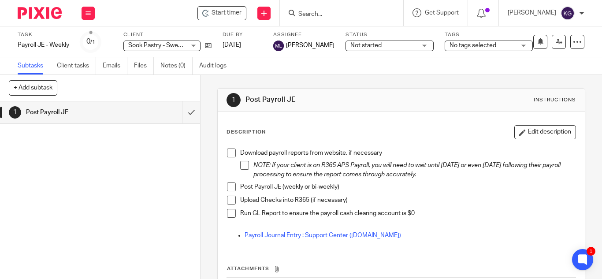
click at [326, 15] on input "Search" at bounding box center [337, 15] width 79 height 8
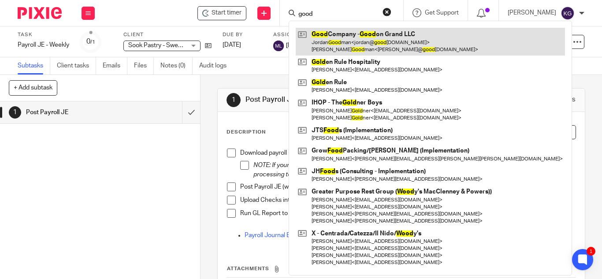
type input "good"
click at [385, 40] on link at bounding box center [430, 41] width 269 height 27
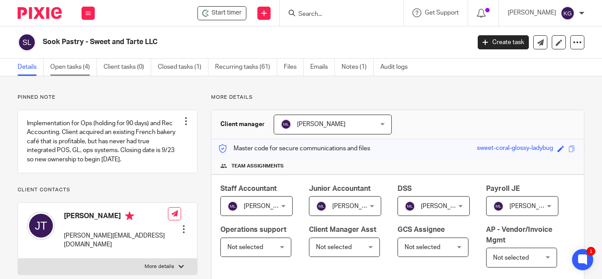
click at [80, 70] on link "Open tasks (4)" at bounding box center [73, 67] width 47 height 17
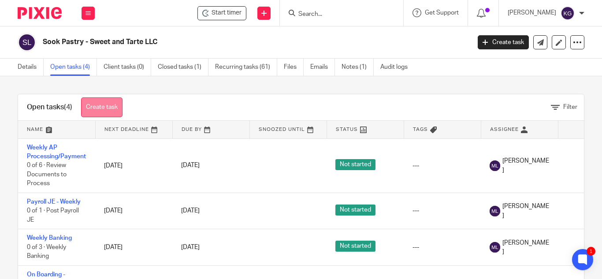
click at [99, 112] on link "Create task" at bounding box center [101, 107] width 41 height 20
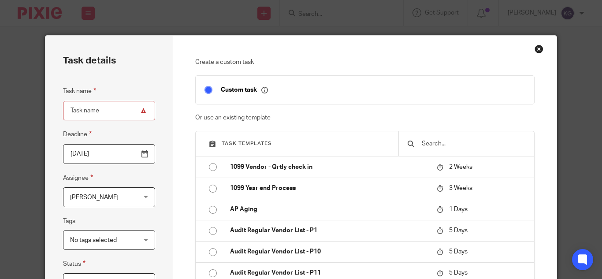
click at [536, 50] on div "Close this dialog window" at bounding box center [539, 49] width 9 height 9
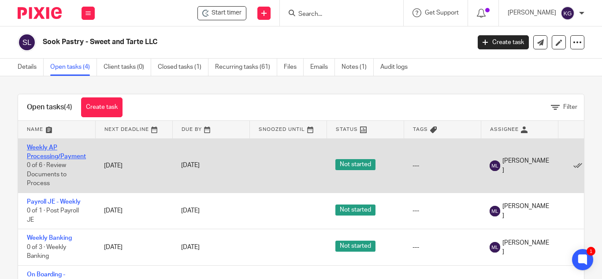
click at [50, 149] on link "Weekly AP Processing/Payment" at bounding box center [56, 152] width 59 height 15
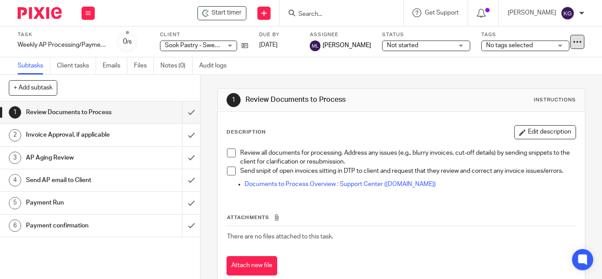
click at [574, 45] on icon at bounding box center [577, 41] width 9 height 9
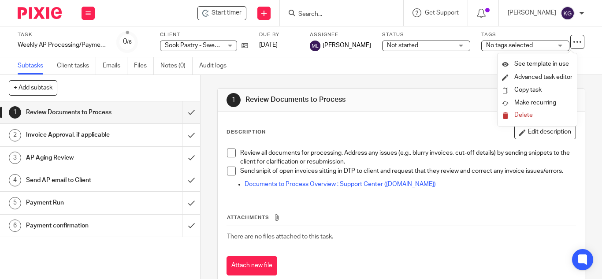
click at [530, 117] on span "Delete" at bounding box center [524, 115] width 19 height 6
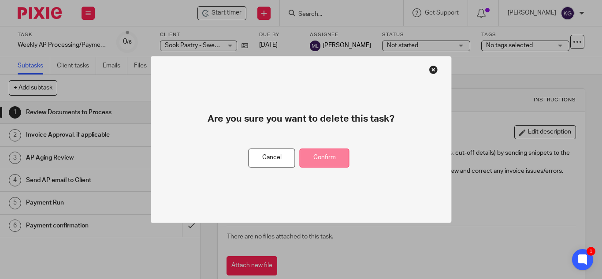
click at [325, 153] on button "Confirm" at bounding box center [325, 158] width 50 height 19
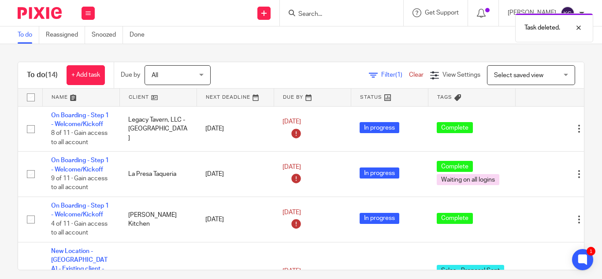
click at [326, 15] on div "Task deleted." at bounding box center [447, 26] width 292 height 34
click at [313, 17] on div "Task deleted." at bounding box center [447, 26] width 292 height 34
click at [339, 21] on div "Task deleted." at bounding box center [447, 26] width 292 height 34
click at [325, 11] on input "Search" at bounding box center [337, 15] width 79 height 8
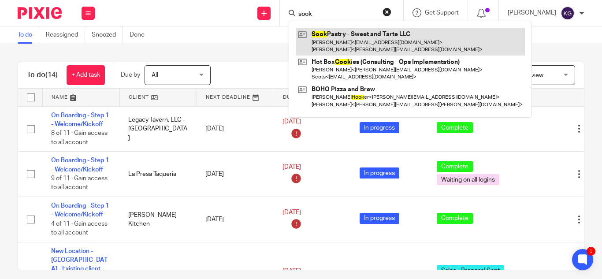
type input "sook"
click at [350, 39] on link at bounding box center [410, 41] width 229 height 27
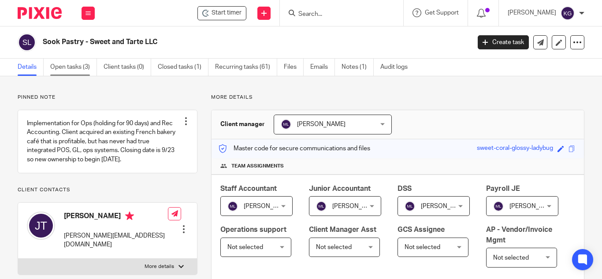
click at [77, 68] on link "Open tasks (3)" at bounding box center [73, 67] width 47 height 17
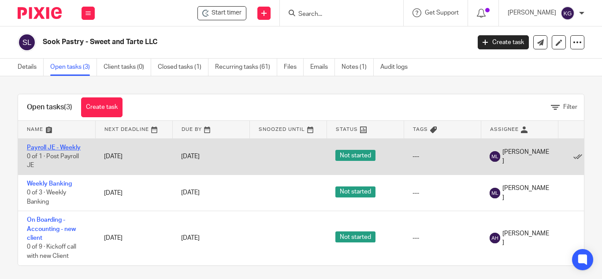
click at [37, 145] on link "Payroll JE - Weekly" at bounding box center [54, 148] width 54 height 6
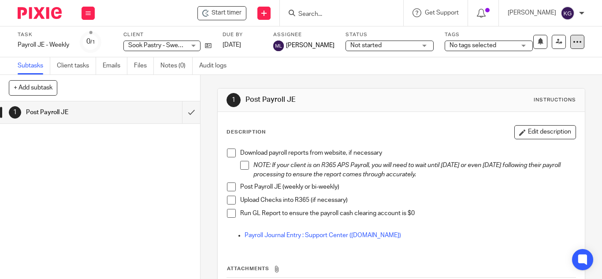
click at [574, 37] on icon at bounding box center [577, 41] width 9 height 9
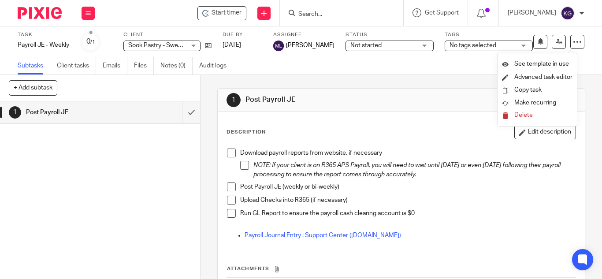
click at [525, 116] on span "Delete" at bounding box center [524, 115] width 19 height 6
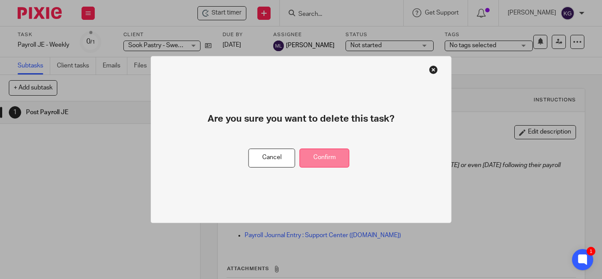
click at [328, 154] on button "Confirm" at bounding box center [325, 158] width 50 height 19
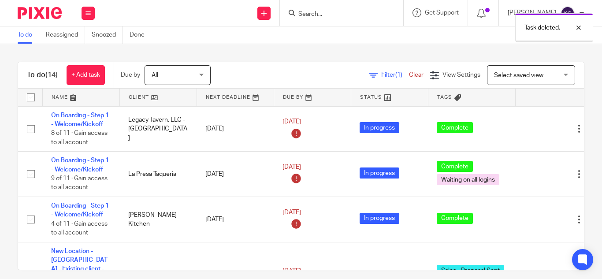
click at [340, 18] on div "Task deleted." at bounding box center [447, 26] width 292 height 34
click at [317, 17] on input "Search" at bounding box center [337, 15] width 79 height 8
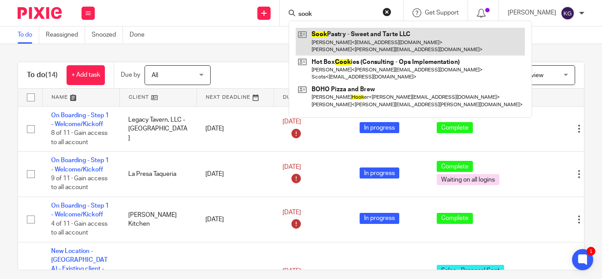
type input "sook"
click at [339, 40] on link at bounding box center [410, 41] width 229 height 27
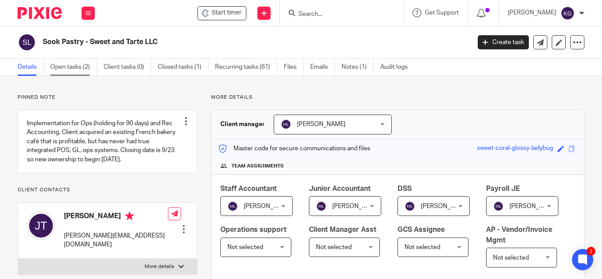
click at [61, 69] on link "Open tasks (2)" at bounding box center [73, 67] width 47 height 17
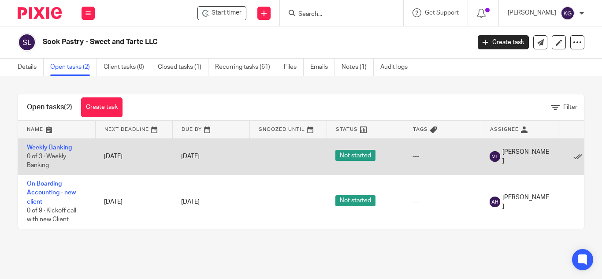
click at [527, 156] on span "[PERSON_NAME]" at bounding box center [526, 157] width 47 height 18
click at [63, 149] on link "Weekly Banking" at bounding box center [49, 148] width 45 height 6
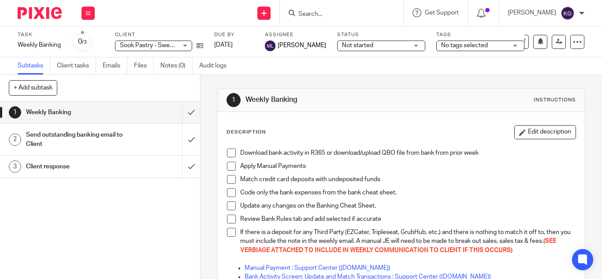
click at [573, 41] on icon at bounding box center [577, 41] width 9 height 9
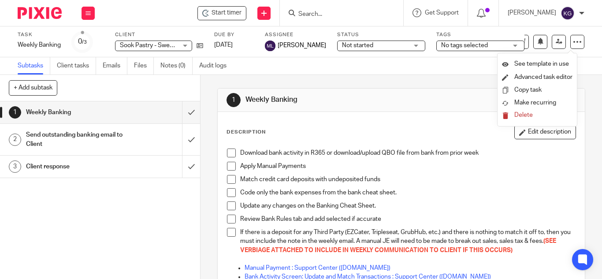
click at [529, 115] on span "Delete" at bounding box center [524, 115] width 19 height 6
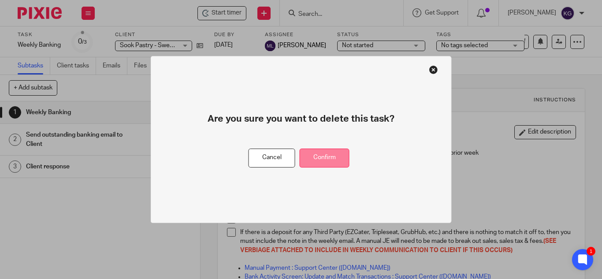
click at [332, 158] on button "Confirm" at bounding box center [325, 158] width 50 height 19
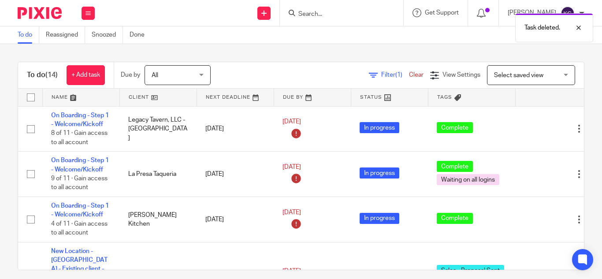
click at [361, 15] on div "Task deleted." at bounding box center [447, 26] width 292 height 34
click at [320, 15] on input "Search" at bounding box center [337, 15] width 79 height 8
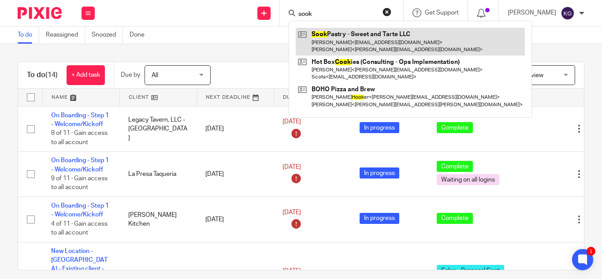
type input "sook"
click at [368, 49] on link at bounding box center [410, 41] width 229 height 27
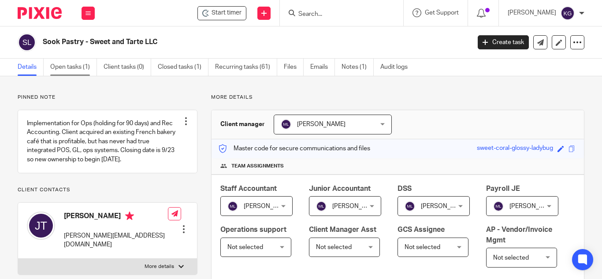
click at [80, 67] on link "Open tasks (1)" at bounding box center [73, 67] width 47 height 17
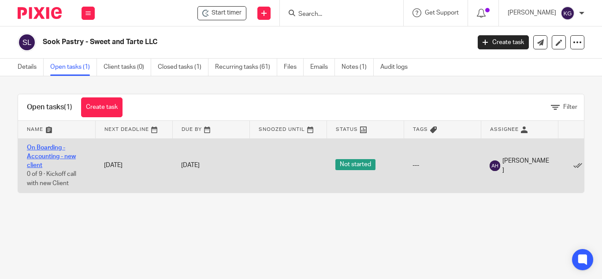
click at [41, 147] on link "On Boarding - Accounting - new client" at bounding box center [51, 157] width 49 height 24
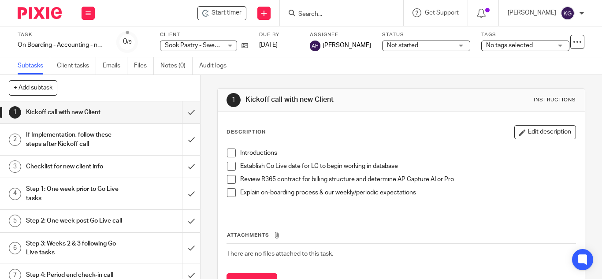
click at [249, 47] on div "Task On Boarding - Accounting - new client Save On Boarding - Accounting - new …" at bounding box center [254, 41] width 473 height 21
click at [242, 47] on icon at bounding box center [245, 45] width 7 height 7
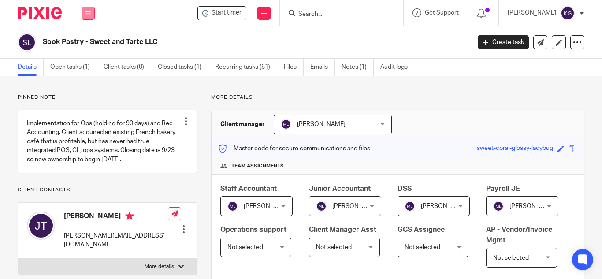
drag, startPoint x: 90, startPoint y: 11, endPoint x: 86, endPoint y: 16, distance: 6.0
click at [90, 11] on icon at bounding box center [88, 13] width 5 height 5
click at [82, 39] on link "Work" at bounding box center [83, 41] width 14 height 6
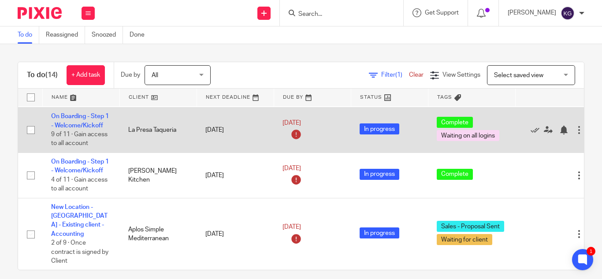
scroll to position [88, 0]
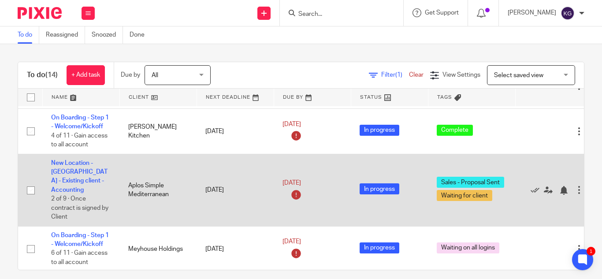
click at [30, 187] on input "checkbox" at bounding box center [30, 190] width 17 height 17
checkbox input "true"
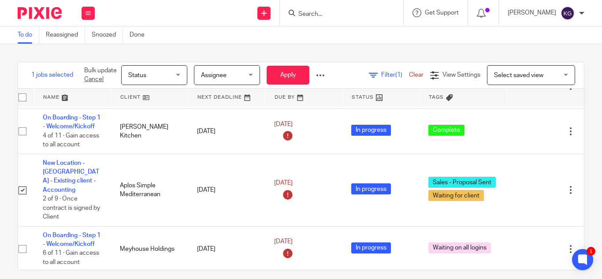
scroll to position [88, 29]
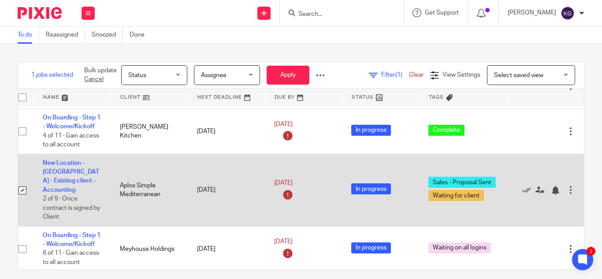
click at [567, 186] on div at bounding box center [571, 190] width 9 height 9
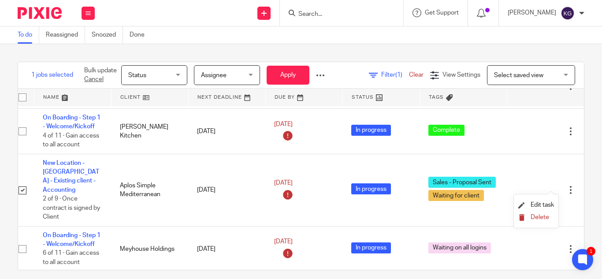
click at [541, 217] on span "Delete" at bounding box center [540, 217] width 19 height 6
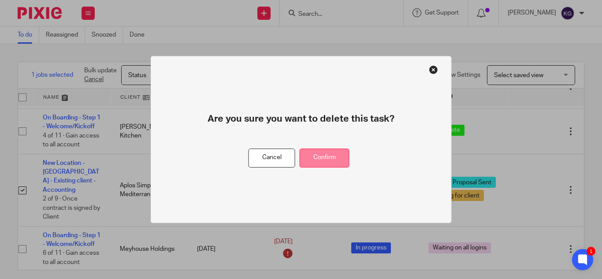
click at [327, 155] on button "Confirm" at bounding box center [325, 158] width 50 height 19
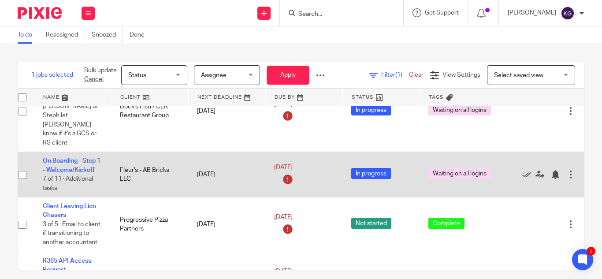
scroll to position [397, 29]
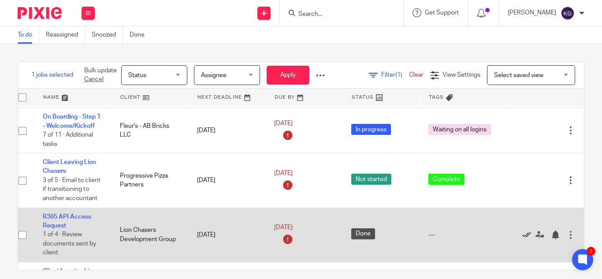
click at [523, 231] on icon at bounding box center [527, 235] width 9 height 9
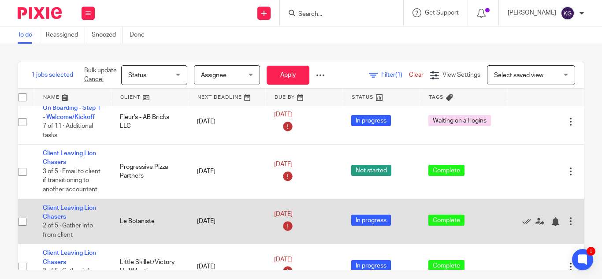
scroll to position [450, 29]
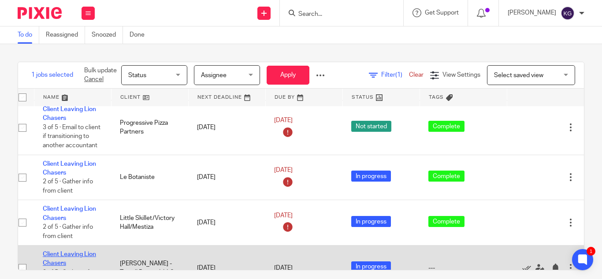
click at [48, 251] on link "Client Leaving Lion Chasers" at bounding box center [69, 258] width 53 height 15
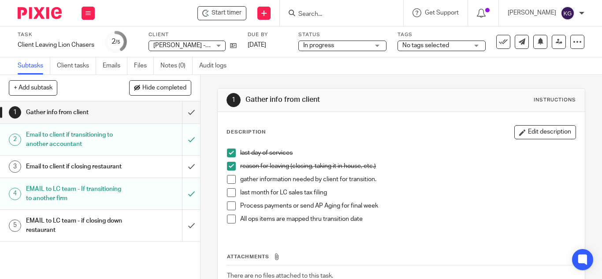
click at [463, 46] on span "No tags selected" at bounding box center [436, 45] width 66 height 9
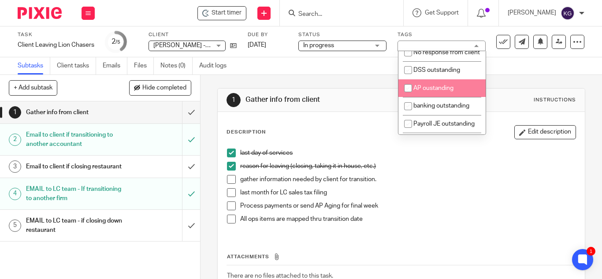
scroll to position [44, 0]
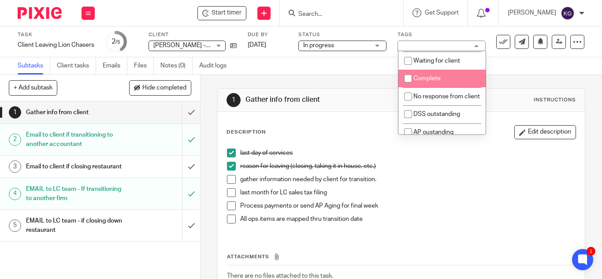
click at [408, 76] on input "checkbox" at bounding box center [408, 78] width 17 height 17
checkbox input "true"
drag, startPoint x: 374, startPoint y: 100, endPoint x: 335, endPoint y: 88, distance: 41.0
click at [374, 100] on h1 "Gather info from client" at bounding box center [333, 99] width 175 height 9
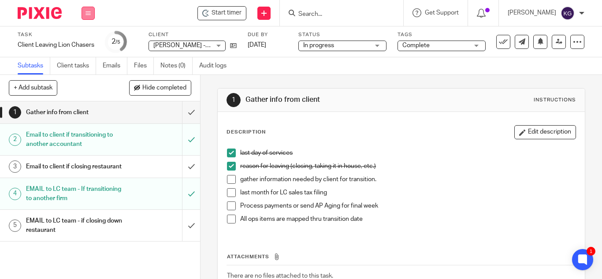
click at [86, 11] on icon at bounding box center [88, 13] width 5 height 5
click at [81, 65] on link "Clients" at bounding box center [85, 67] width 19 height 6
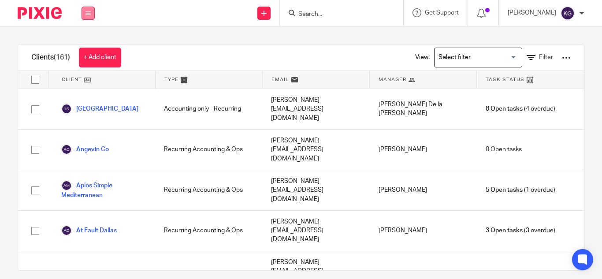
click at [87, 17] on button at bounding box center [88, 13] width 13 height 13
click at [81, 39] on link "Work" at bounding box center [83, 41] width 14 height 6
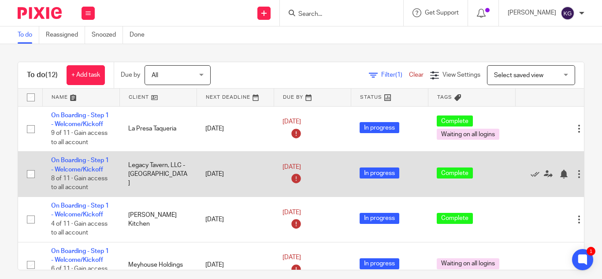
click at [90, 165] on td "On Boarding - Step 1 - Welcome/Kickoff 8 of 11 · Gain access to all account" at bounding box center [80, 174] width 77 height 45
click at [89, 157] on td "On Boarding - Step 1 - Welcome/Kickoff 8 of 11 · Gain access to all account" at bounding box center [80, 174] width 77 height 45
click at [89, 163] on link "On Boarding - Step 1 - Welcome/Kickoff" at bounding box center [80, 164] width 58 height 15
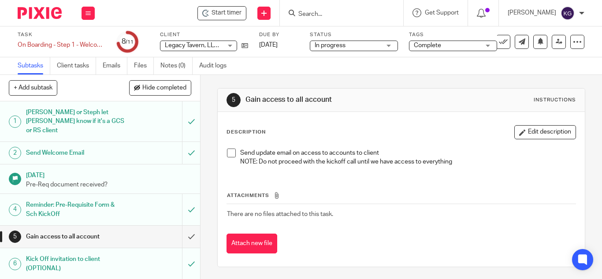
scroll to position [44, 0]
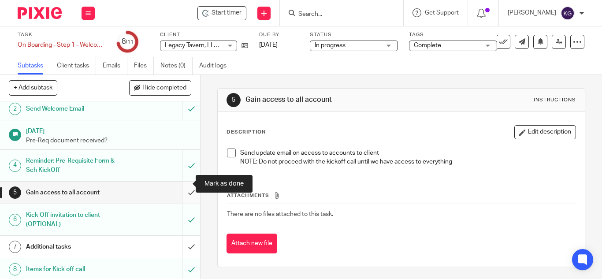
click at [182, 182] on input "submit" at bounding box center [100, 193] width 200 height 22
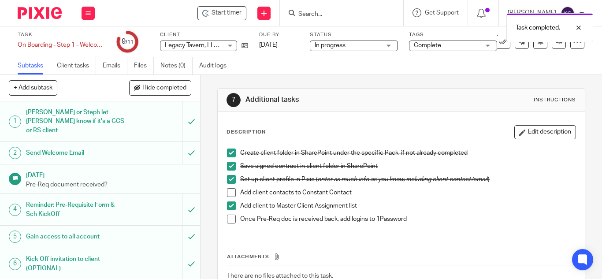
scroll to position [44, 0]
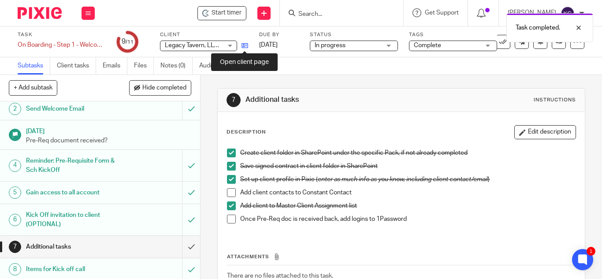
click at [245, 46] on icon at bounding box center [245, 45] width 7 height 7
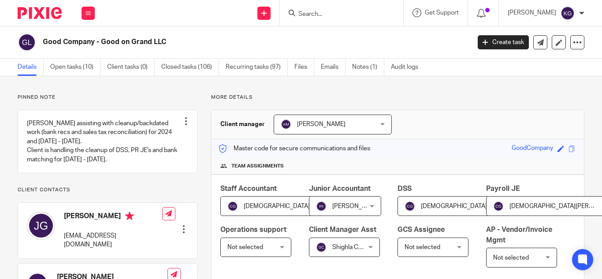
scroll to position [220, 0]
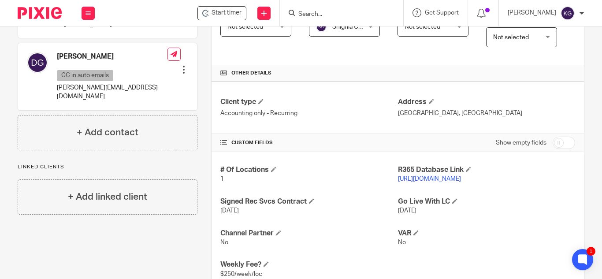
click at [336, 15] on input "Search" at bounding box center [337, 15] width 79 height 8
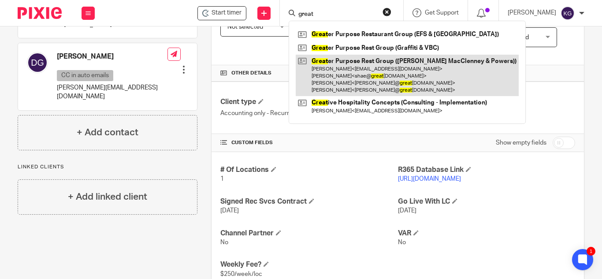
type input "great"
click at [355, 68] on link at bounding box center [407, 76] width 223 height 42
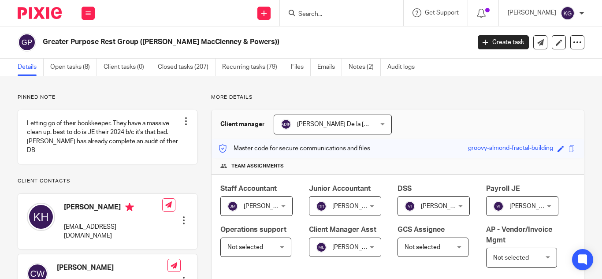
scroll to position [265, 0]
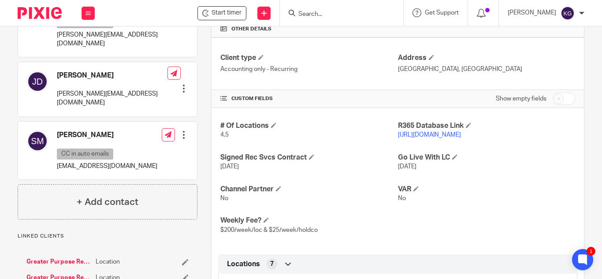
click at [346, 14] on input "Search" at bounding box center [337, 15] width 79 height 8
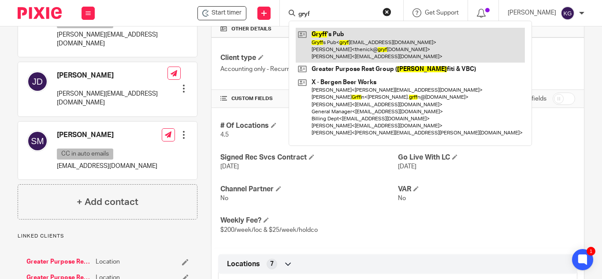
type input "gryf"
click at [349, 48] on link at bounding box center [410, 45] width 229 height 35
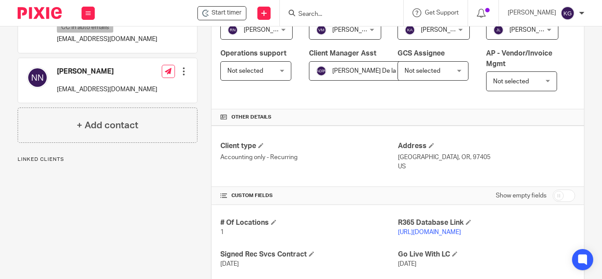
scroll to position [265, 0]
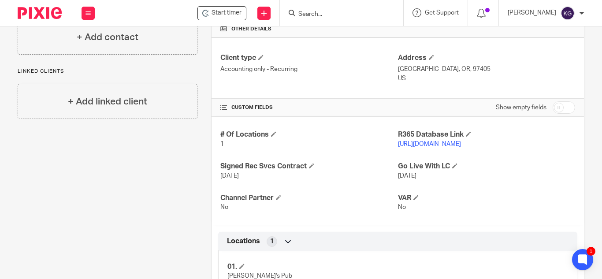
click at [336, 15] on input "Search" at bounding box center [337, 15] width 79 height 8
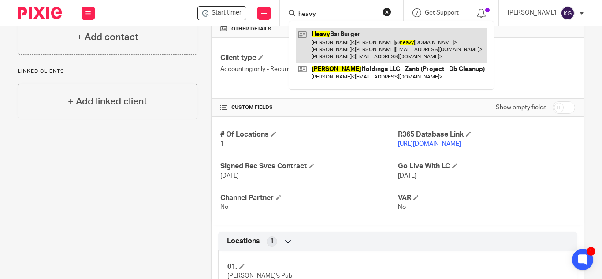
type input "heavy"
click at [344, 36] on link at bounding box center [391, 45] width 191 height 35
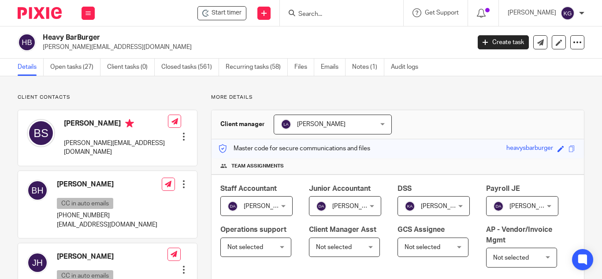
scroll to position [220, 0]
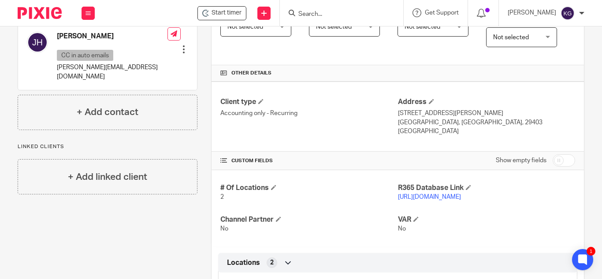
click at [321, 15] on input "Search" at bounding box center [337, 15] width 79 height 8
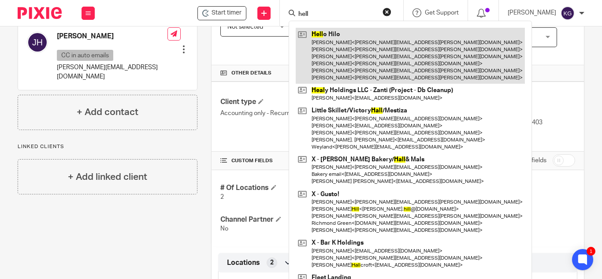
type input "hell"
click at [335, 41] on link at bounding box center [410, 56] width 229 height 56
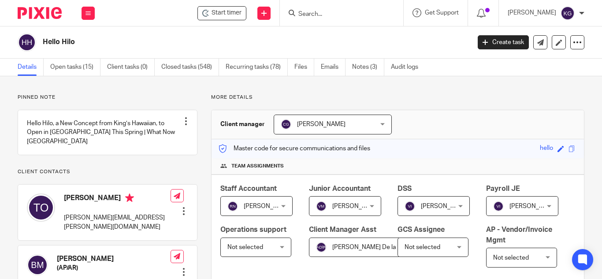
scroll to position [265, 0]
